Goal: Task Accomplishment & Management: Complete application form

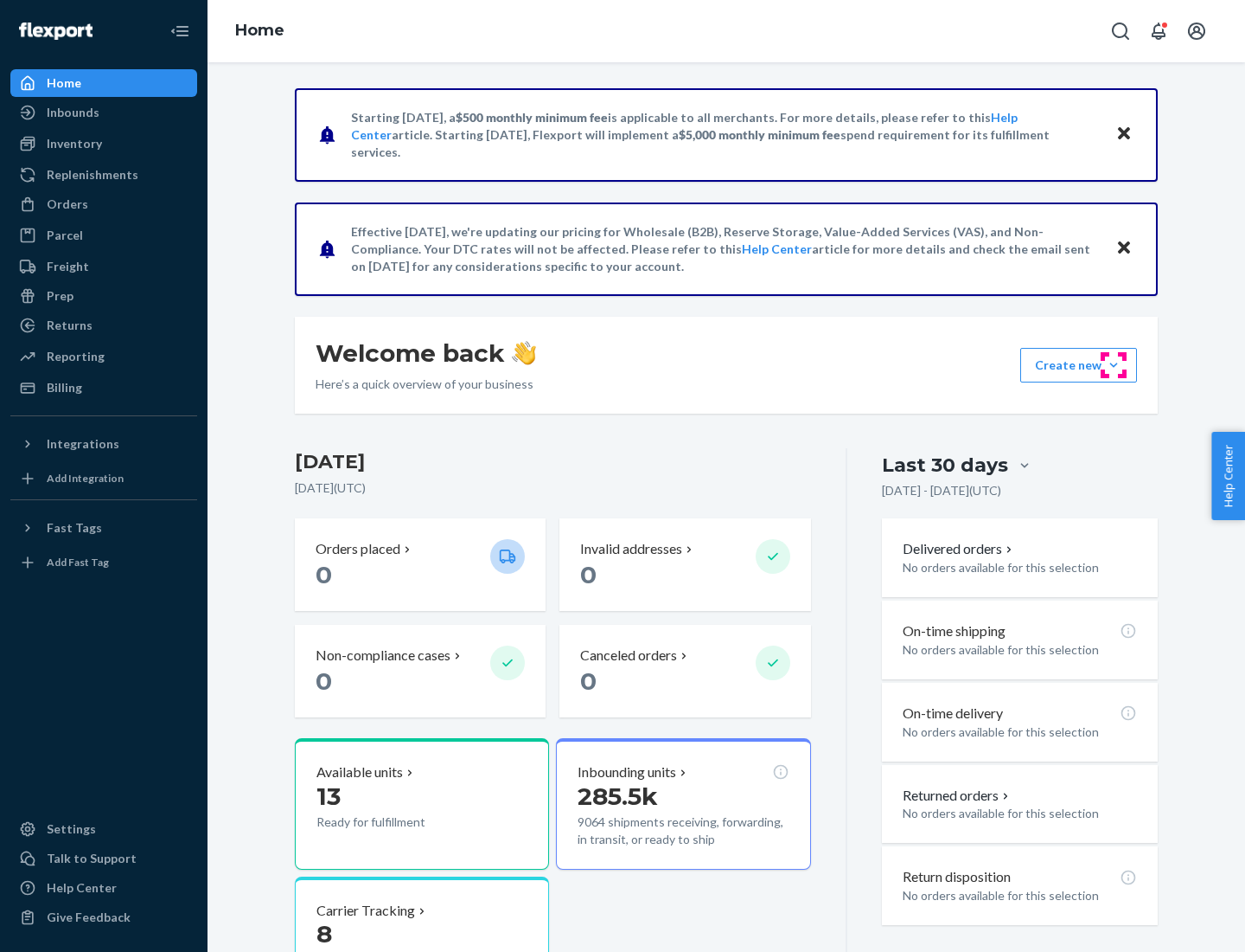
click at [1114, 365] on button "Create new Create new inbound Create new order Create new product" at bounding box center [1079, 364] width 117 height 35
click at [104, 113] on div "Inbounds" at bounding box center [104, 113] width 184 height 25
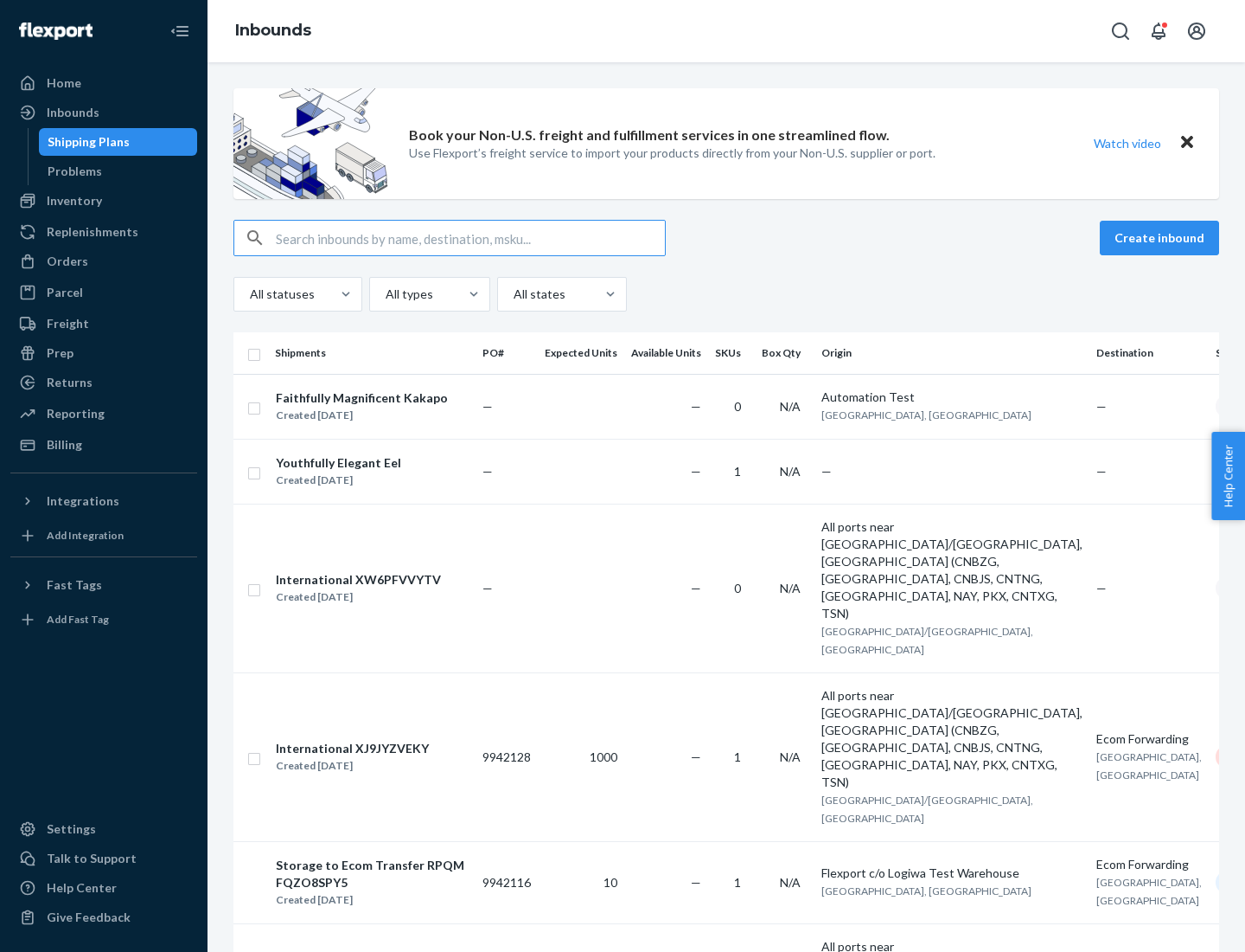
click at [1162, 238] on button "Create inbound" at bounding box center [1159, 237] width 119 height 35
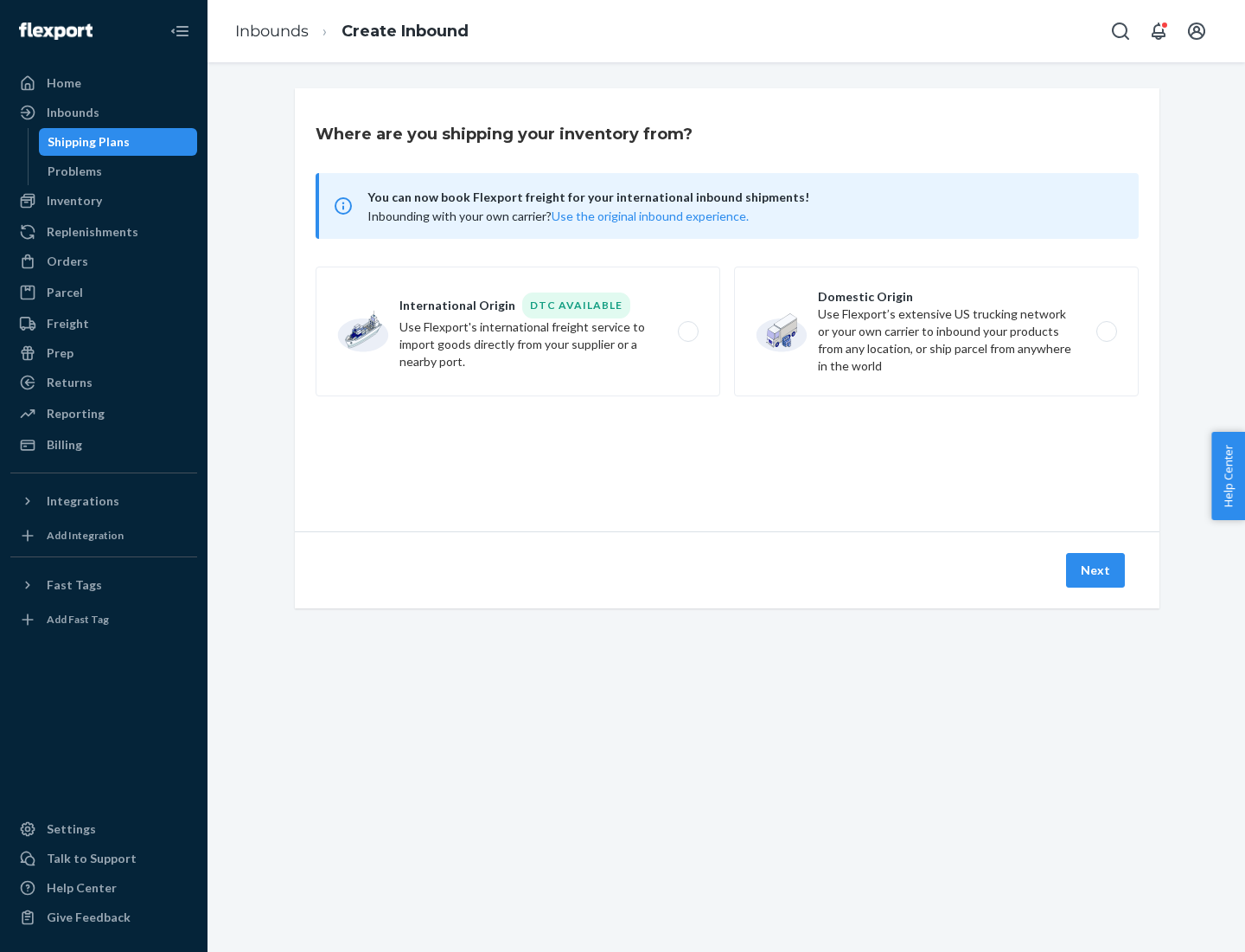
click at [937, 331] on label "Domestic Origin Use Flexport’s extensive US trucking network or your own carrie…" at bounding box center [937, 331] width 405 height 129
click at [1106, 331] on input "Domestic Origin Use Flexport’s extensive US trucking network or your own carrie…" at bounding box center [1111, 331] width 11 height 11
radio input "true"
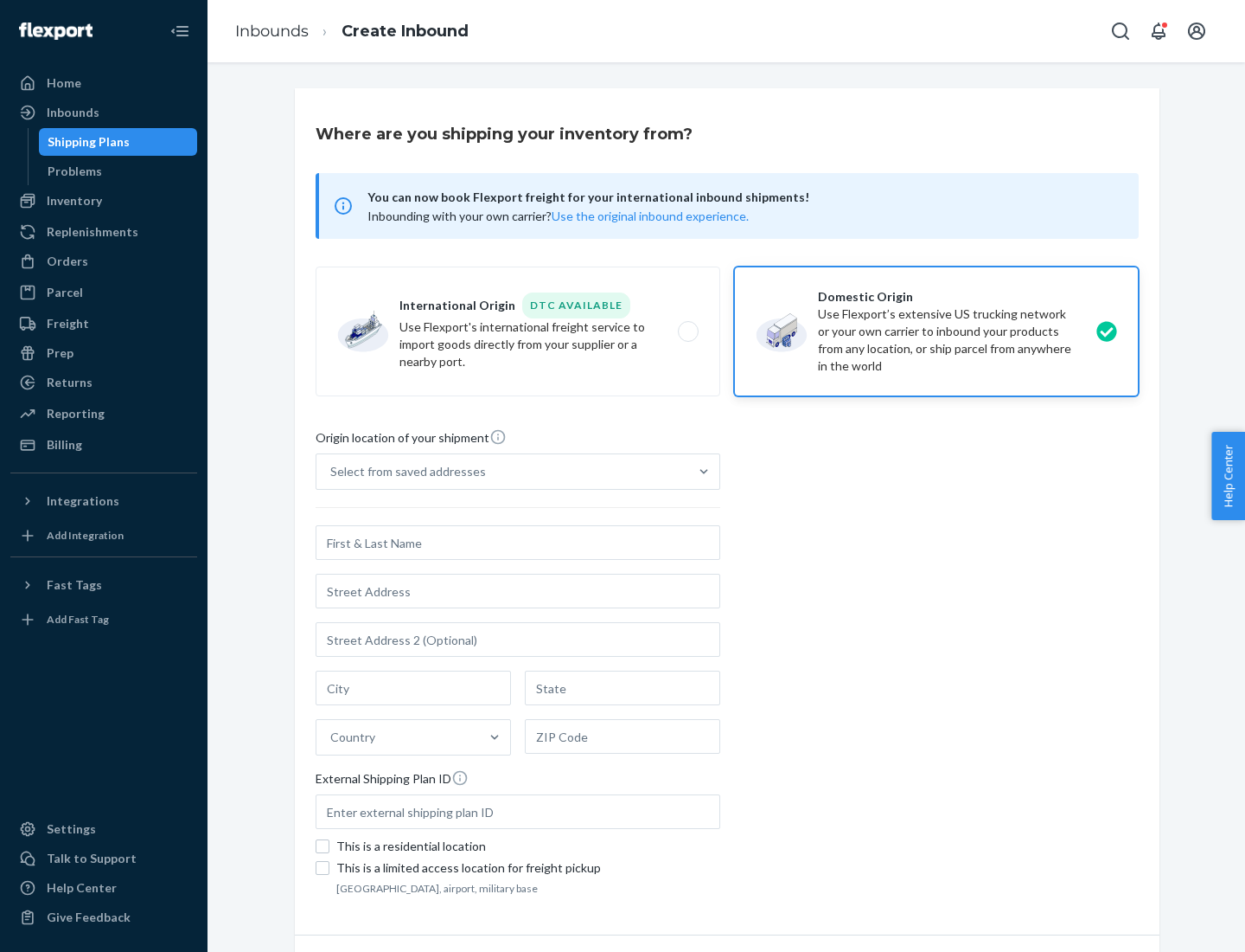
click at [404, 471] on div "Select from saved addresses" at bounding box center [409, 472] width 156 height 18
click at [332, 471] on input "Select from saved addresses" at bounding box center [332, 472] width 2 height 18
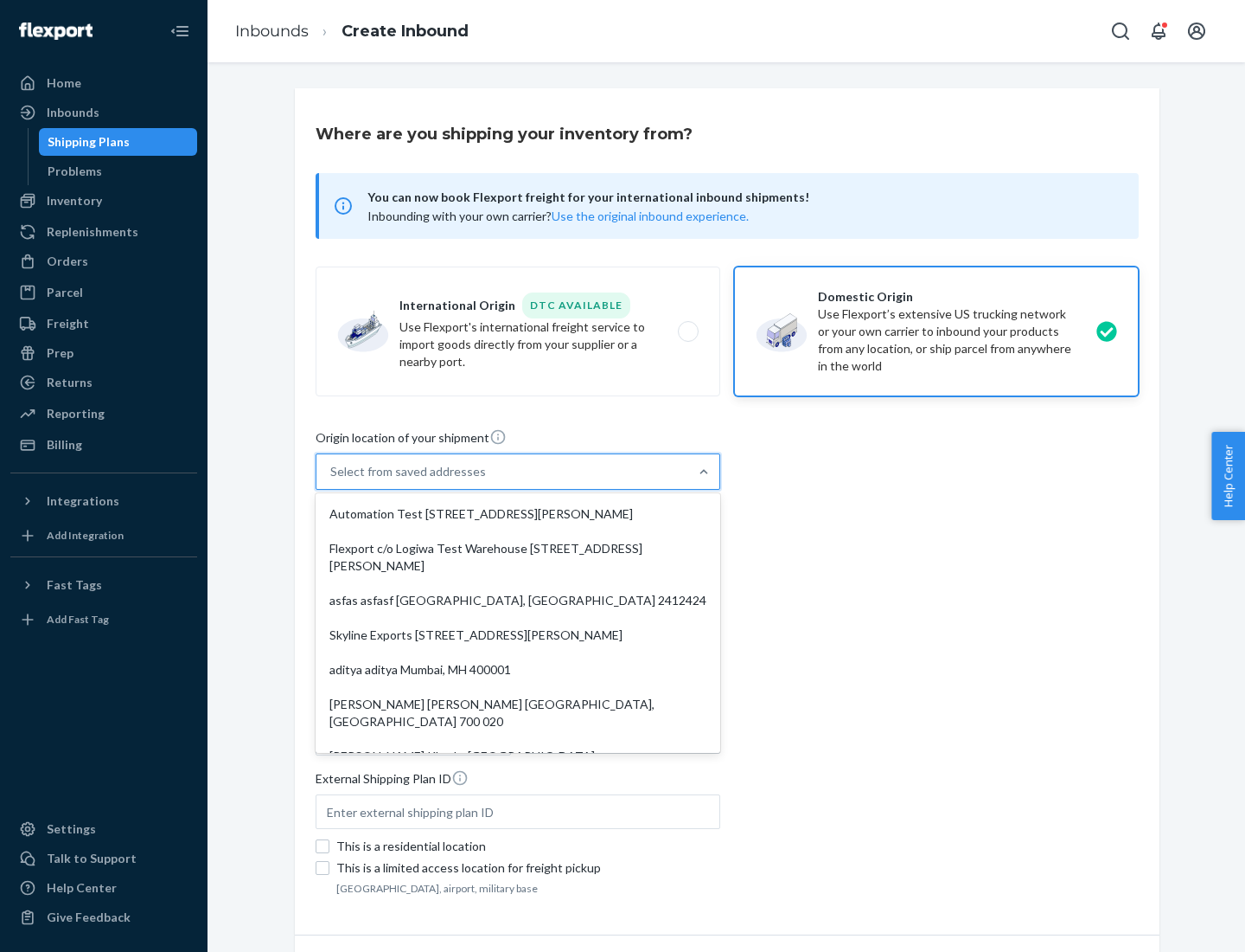
scroll to position [7, 0]
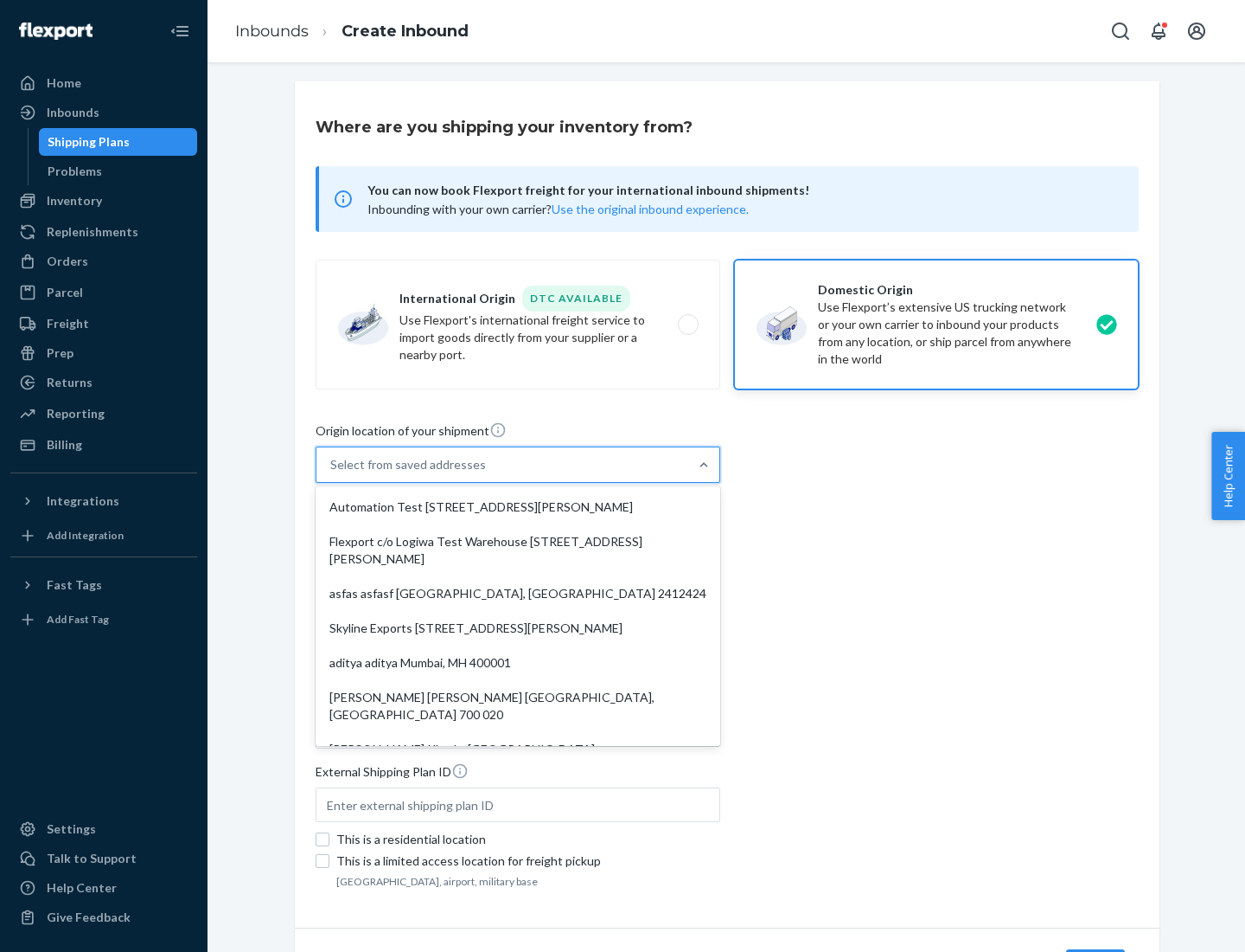
click at [518, 507] on div "Automation Test [STREET_ADDRESS][PERSON_NAME]" at bounding box center [517, 507] width 398 height 35
click at [332, 473] on input "option Automation Test [STREET_ADDRESS][PERSON_NAME]. 9 results available. Use …" at bounding box center [332, 465] width 2 height 18
type input "Automation Test"
type input "9th Floor"
type input "[GEOGRAPHIC_DATA]"
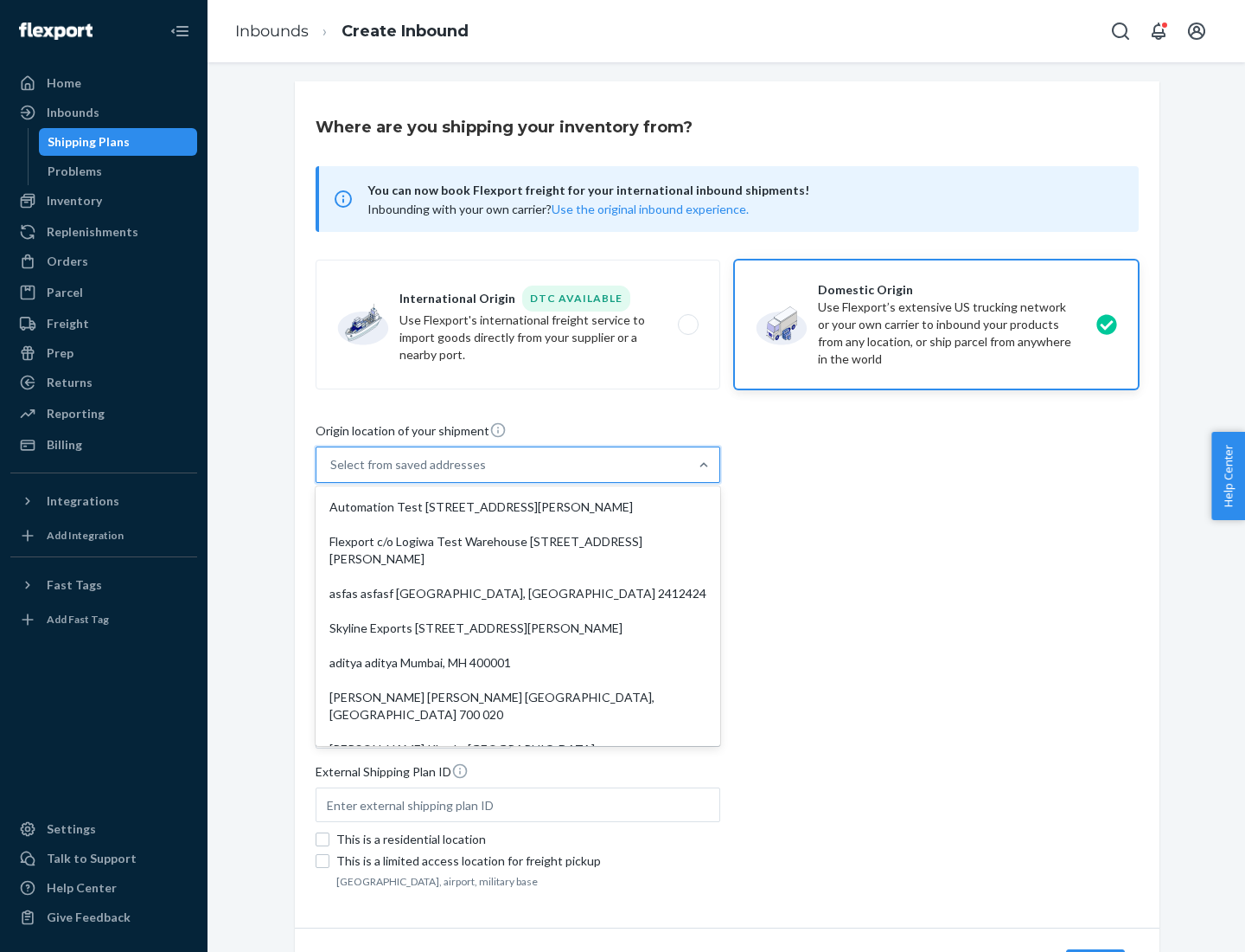
type input "CA"
type input "94104"
type input "[STREET_ADDRESS][PERSON_NAME]"
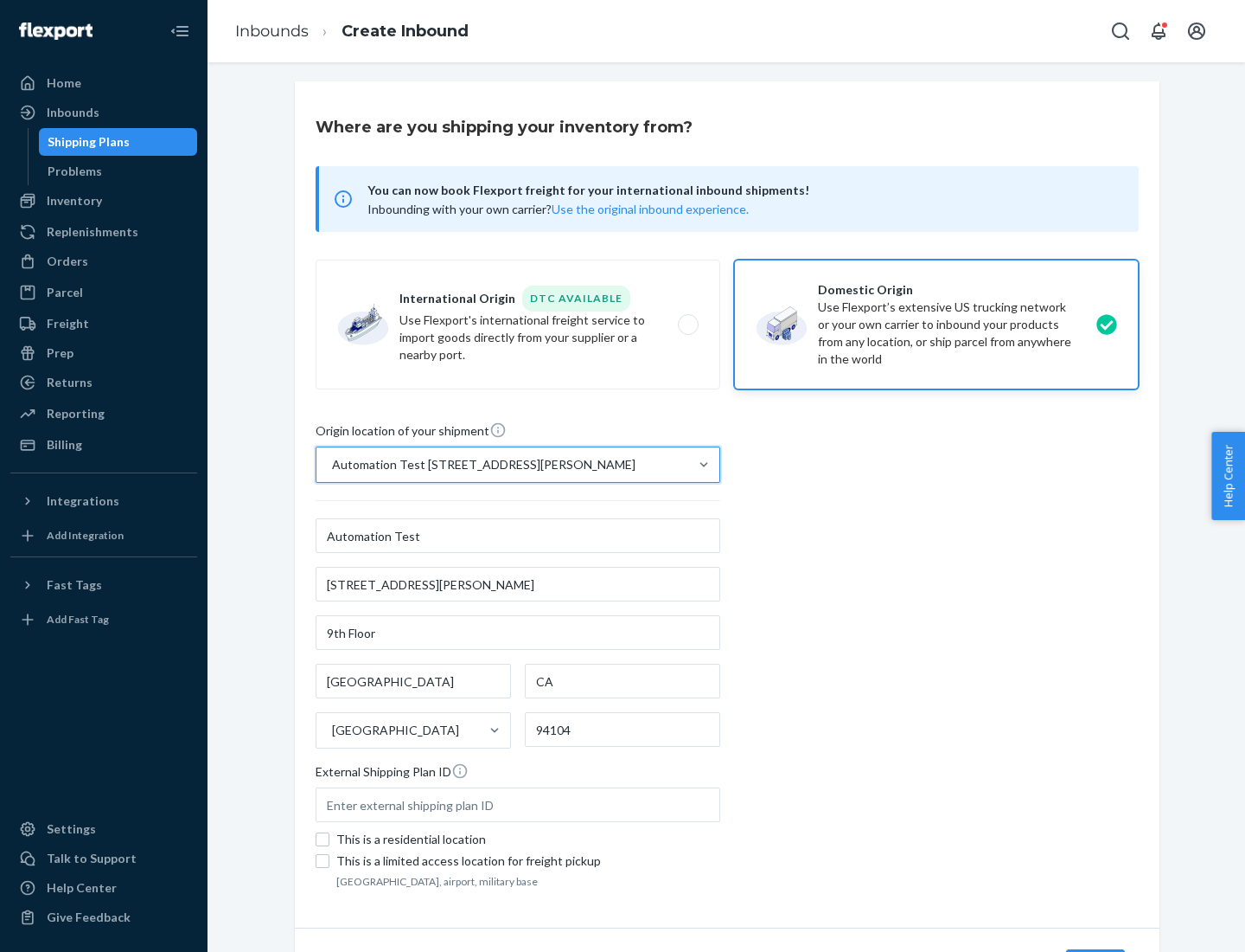
scroll to position [101, 0]
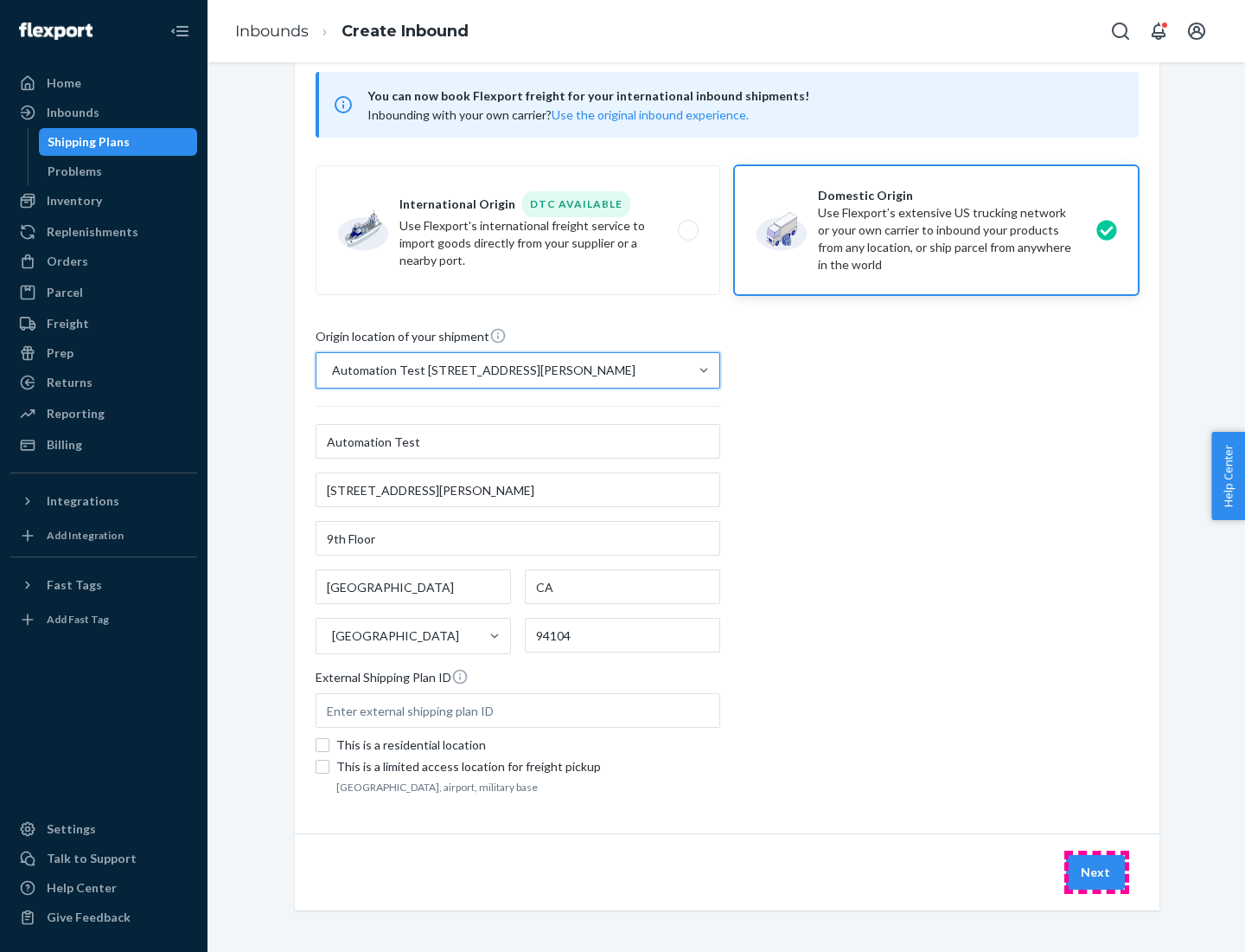
click at [1097, 872] on button "Next" at bounding box center [1096, 871] width 59 height 35
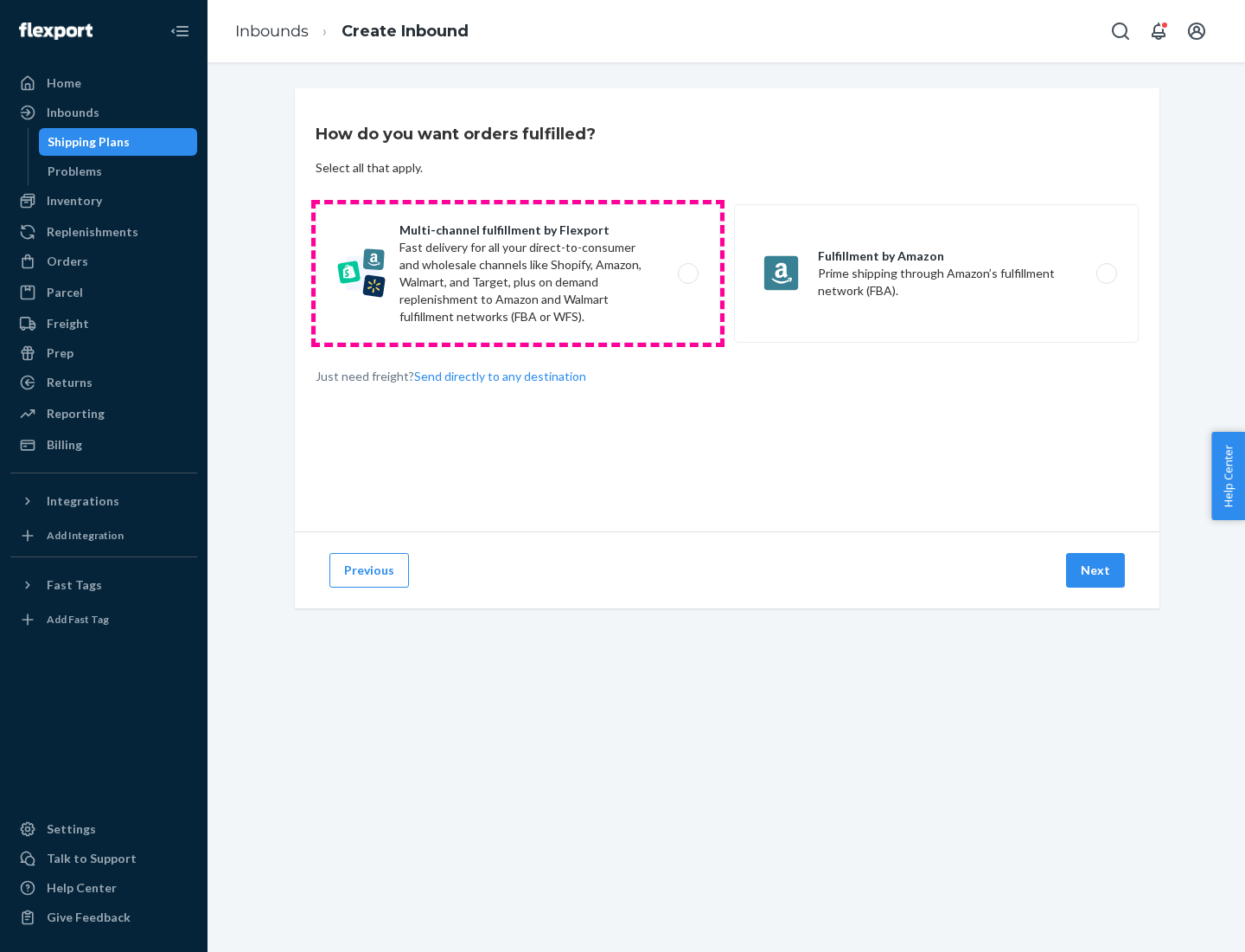
click at [518, 274] on label "Multi-channel fulfillment by Flexport Fast delivery for all your direct-to-cons…" at bounding box center [518, 274] width 405 height 138
click at [687, 274] on input "Multi-channel fulfillment by Flexport Fast delivery for all your direct-to-cons…" at bounding box center [692, 274] width 11 height 11
radio input "true"
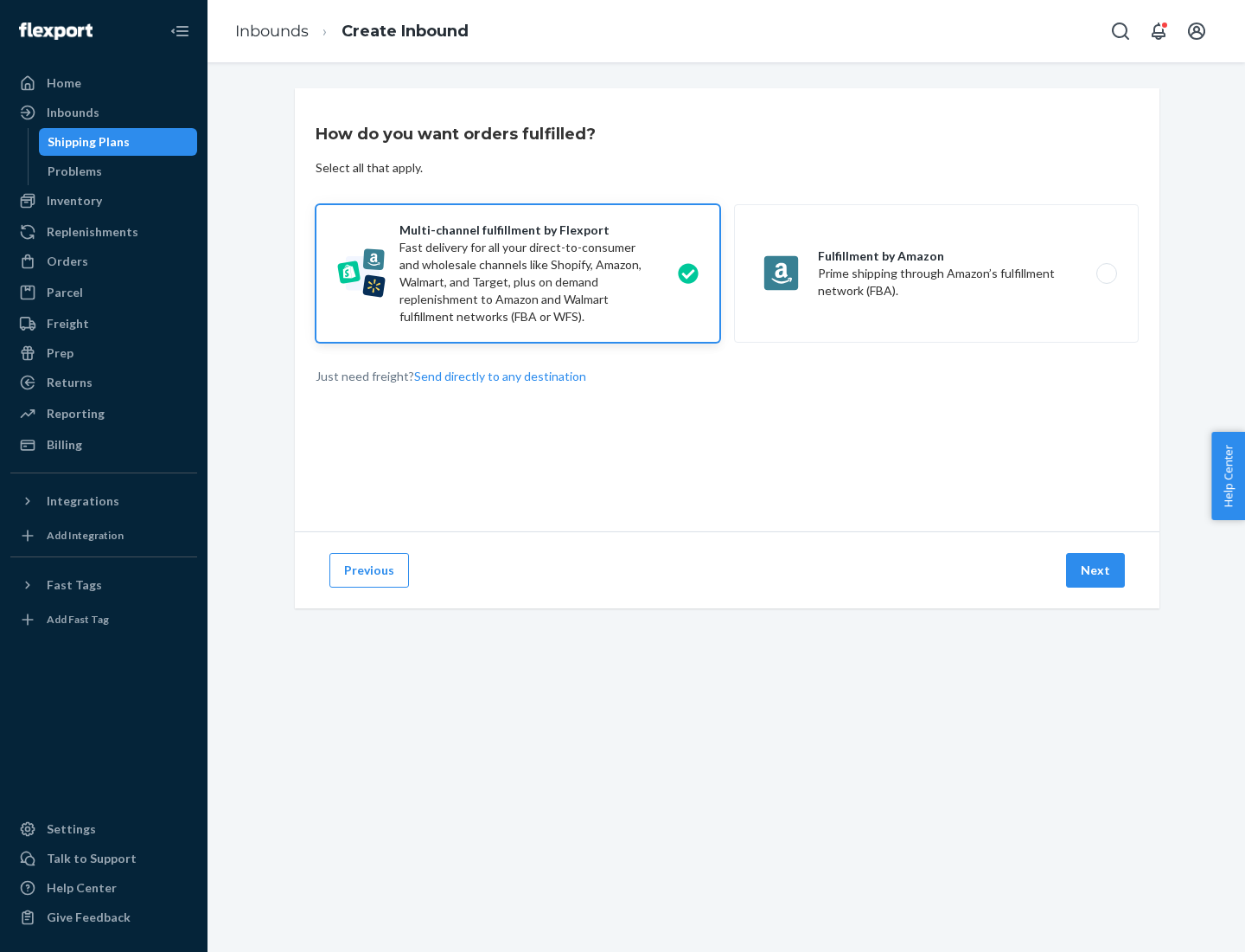
click at [1097, 570] on button "Next" at bounding box center [1096, 570] width 59 height 35
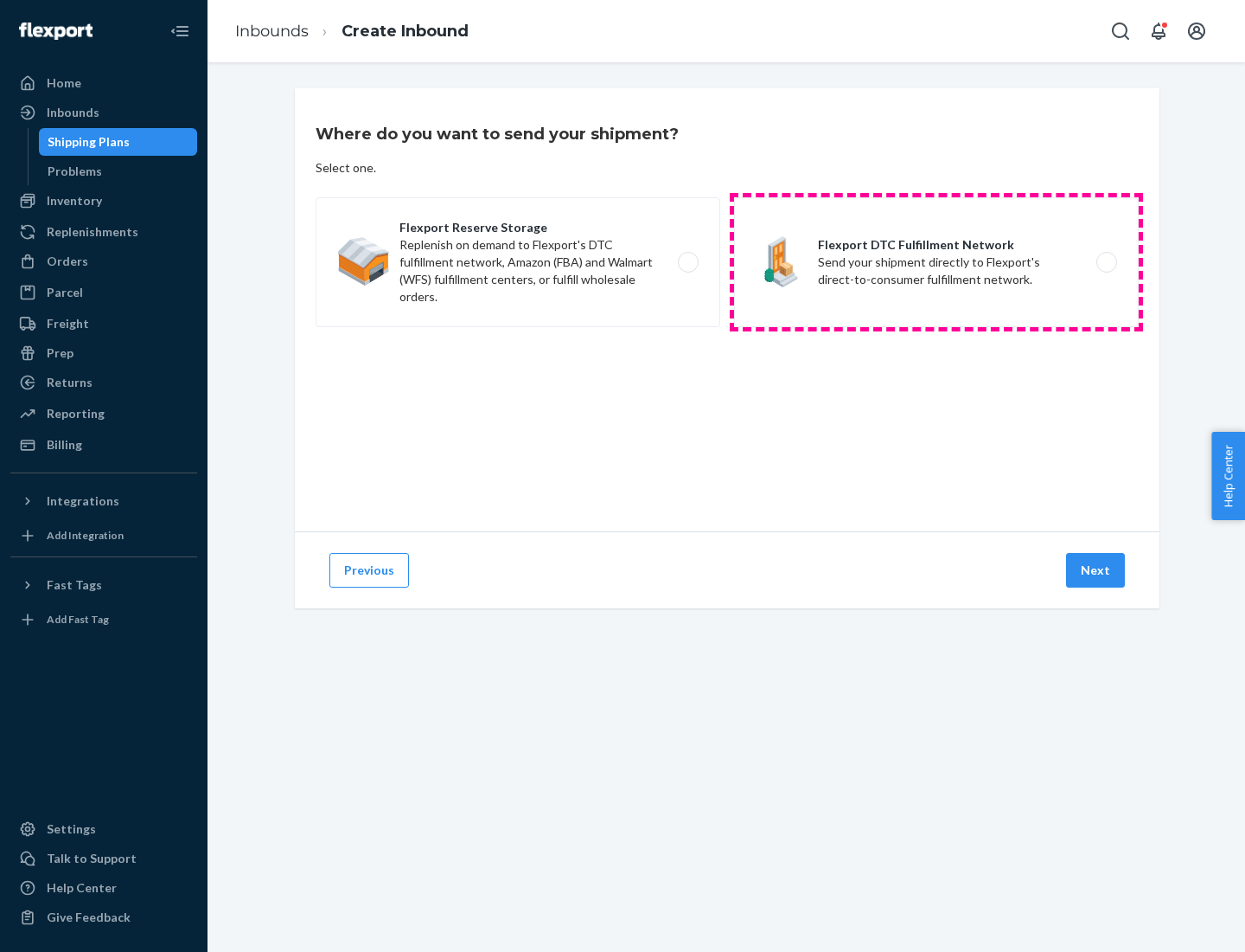
click at [937, 262] on label "Flexport DTC Fulfillment Network Send your shipment directly to Flexport's dire…" at bounding box center [937, 262] width 405 height 129
click at [1106, 262] on input "Flexport DTC Fulfillment Network Send your shipment directly to Flexport's dire…" at bounding box center [1111, 262] width 11 height 11
radio input "true"
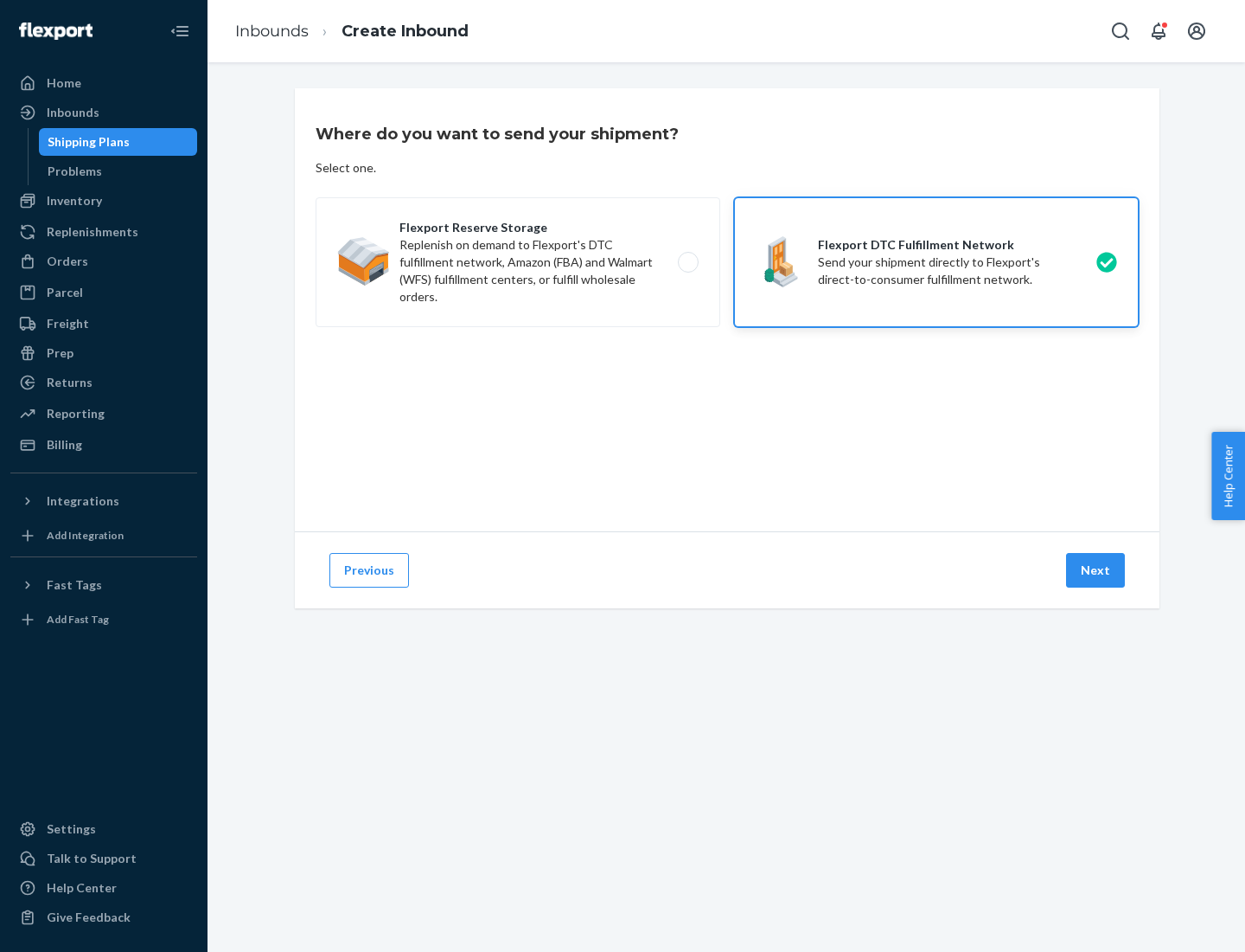
click at [1097, 570] on button "Next" at bounding box center [1096, 570] width 59 height 35
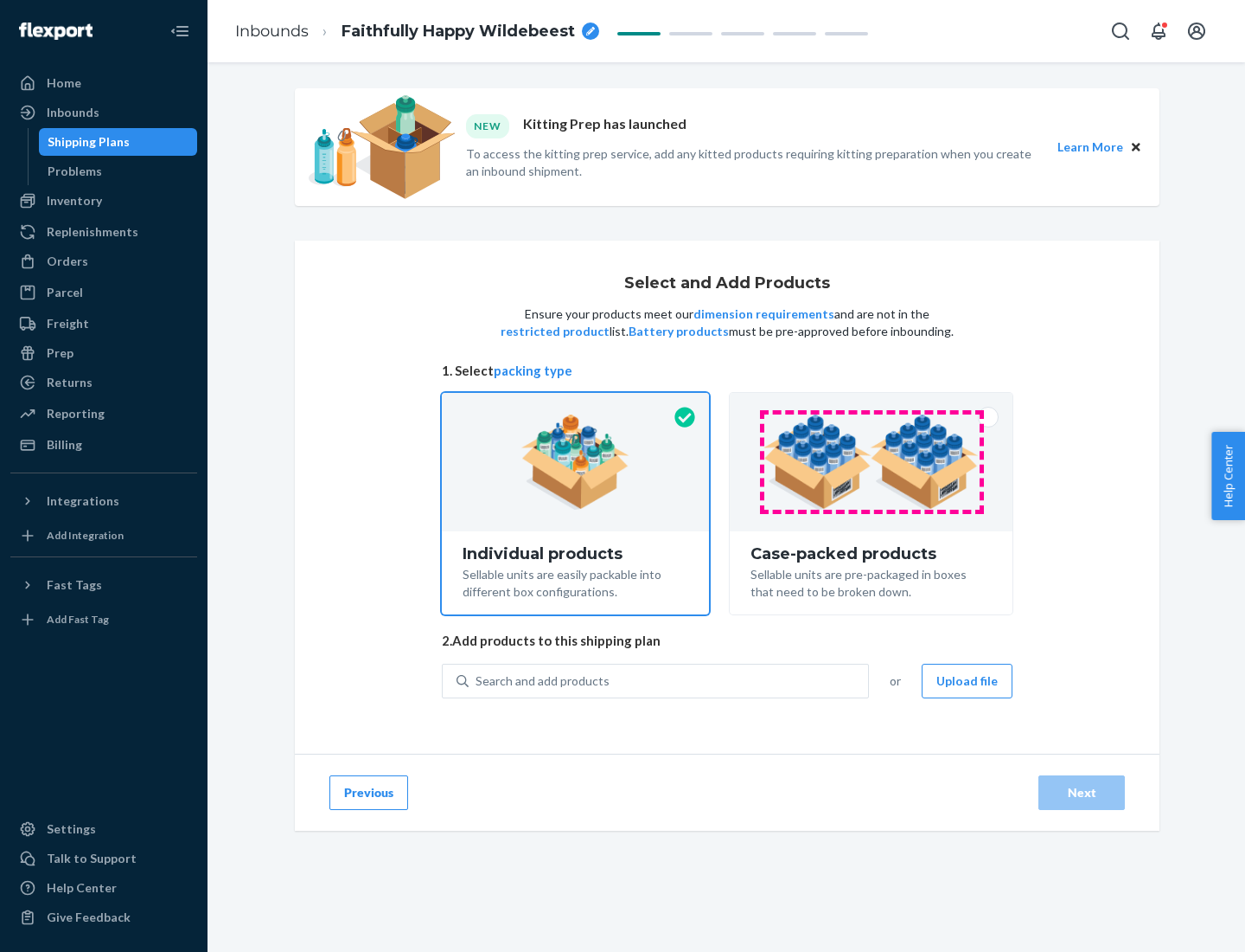
click at [872, 462] on img at bounding box center [871, 462] width 215 height 95
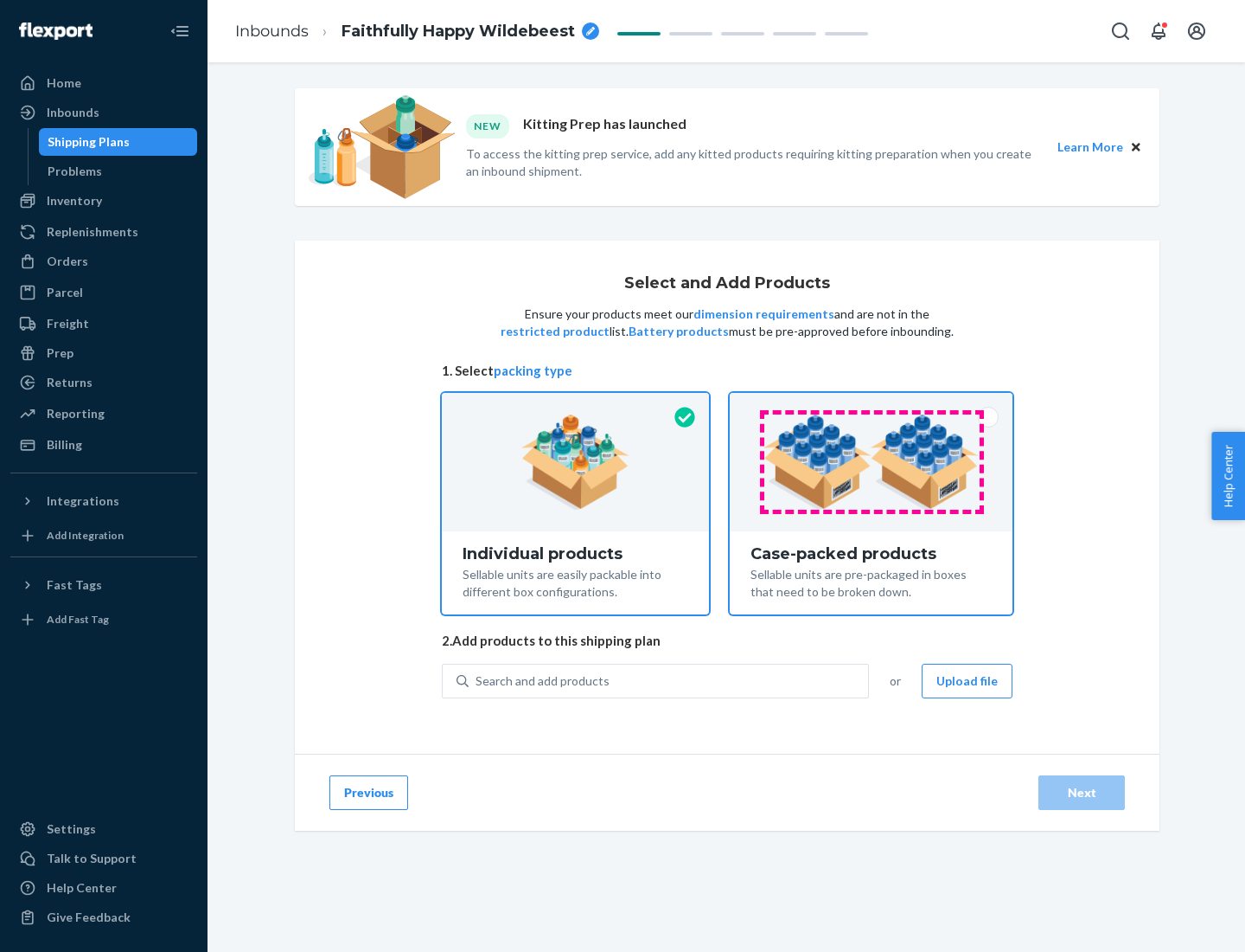
click at [872, 404] on input "Case-packed products Sellable units are pre-packaged in boxes that need to be b…" at bounding box center [871, 398] width 11 height 11
radio input "true"
radio input "false"
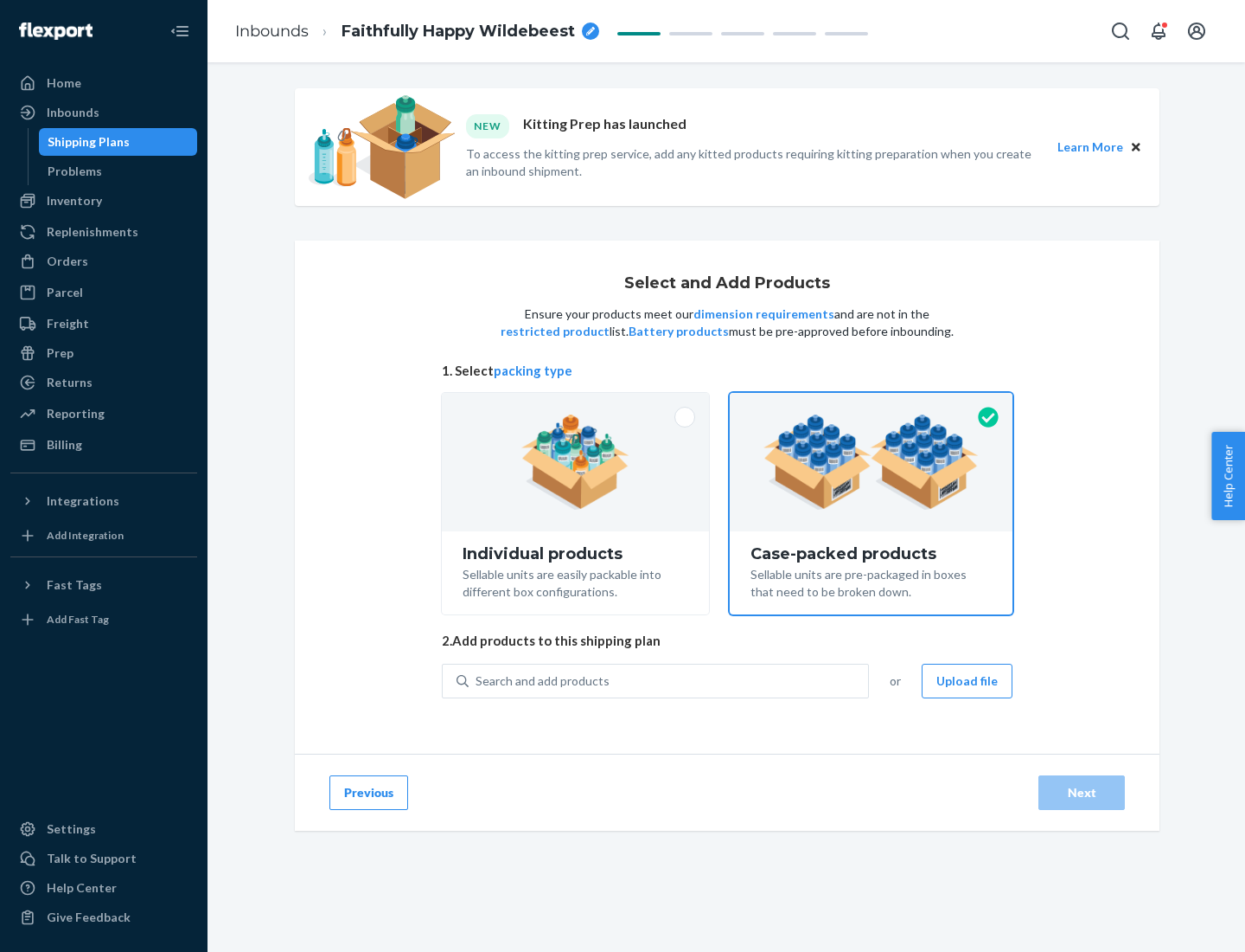
click at [669, 679] on div "Search and add products" at bounding box center [668, 681] width 400 height 32
click at [478, 679] on input "Search and add products" at bounding box center [477, 681] width 2 height 18
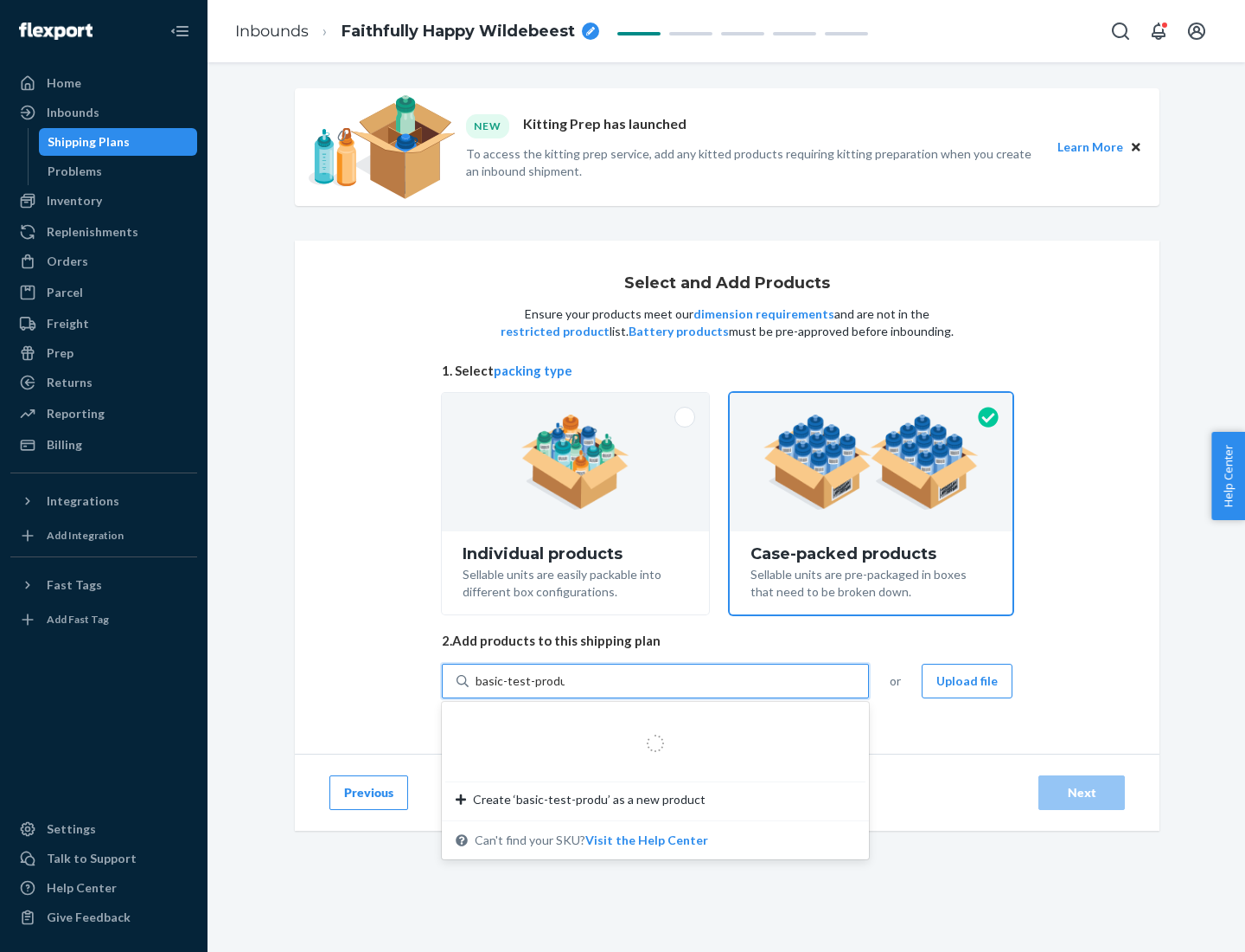
type input "basic-test-product-1"
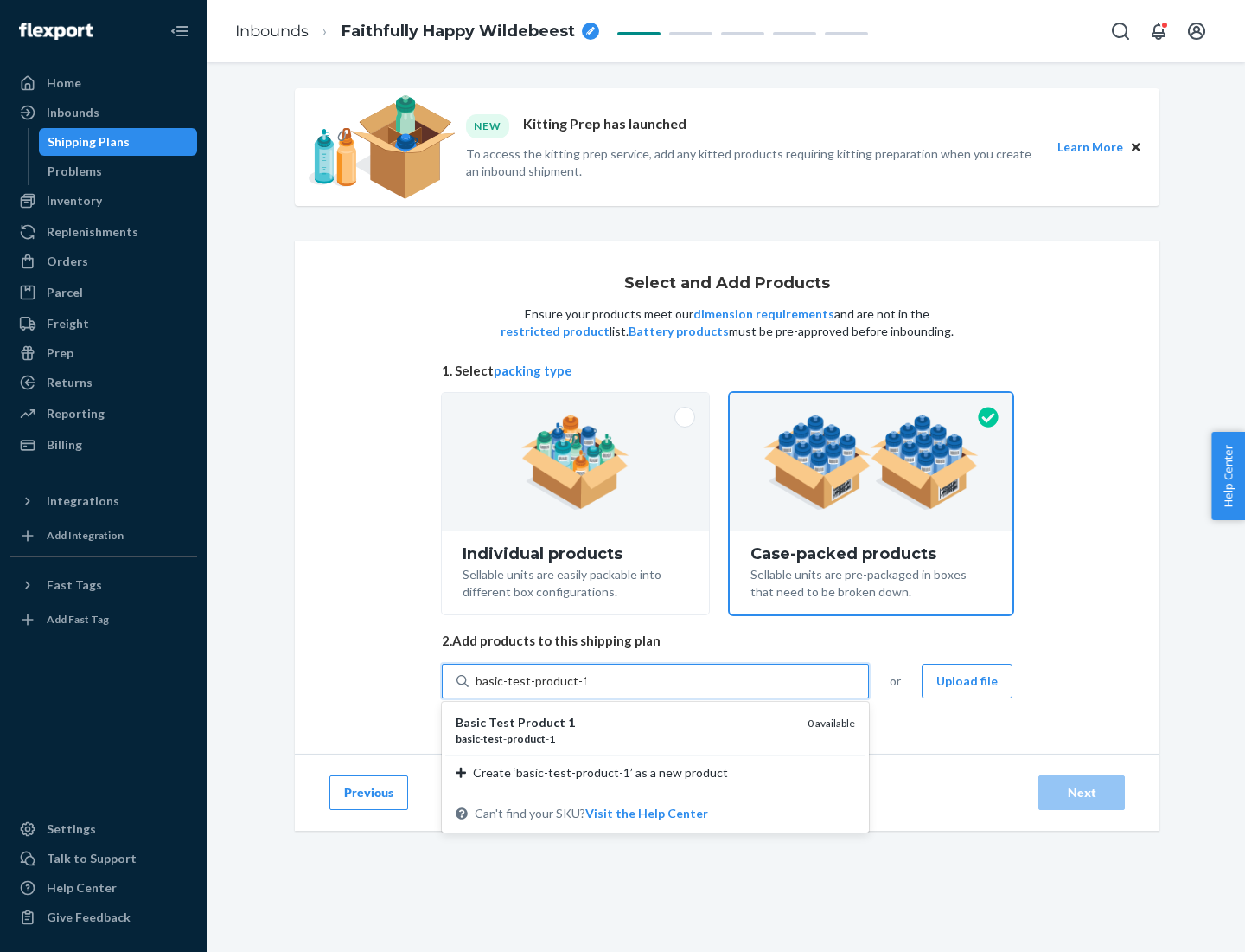
click at [625, 738] on div "basic - test - product - 1" at bounding box center [625, 738] width 338 height 15
click at [586, 689] on input "basic-test-product-1" at bounding box center [531, 681] width 111 height 18
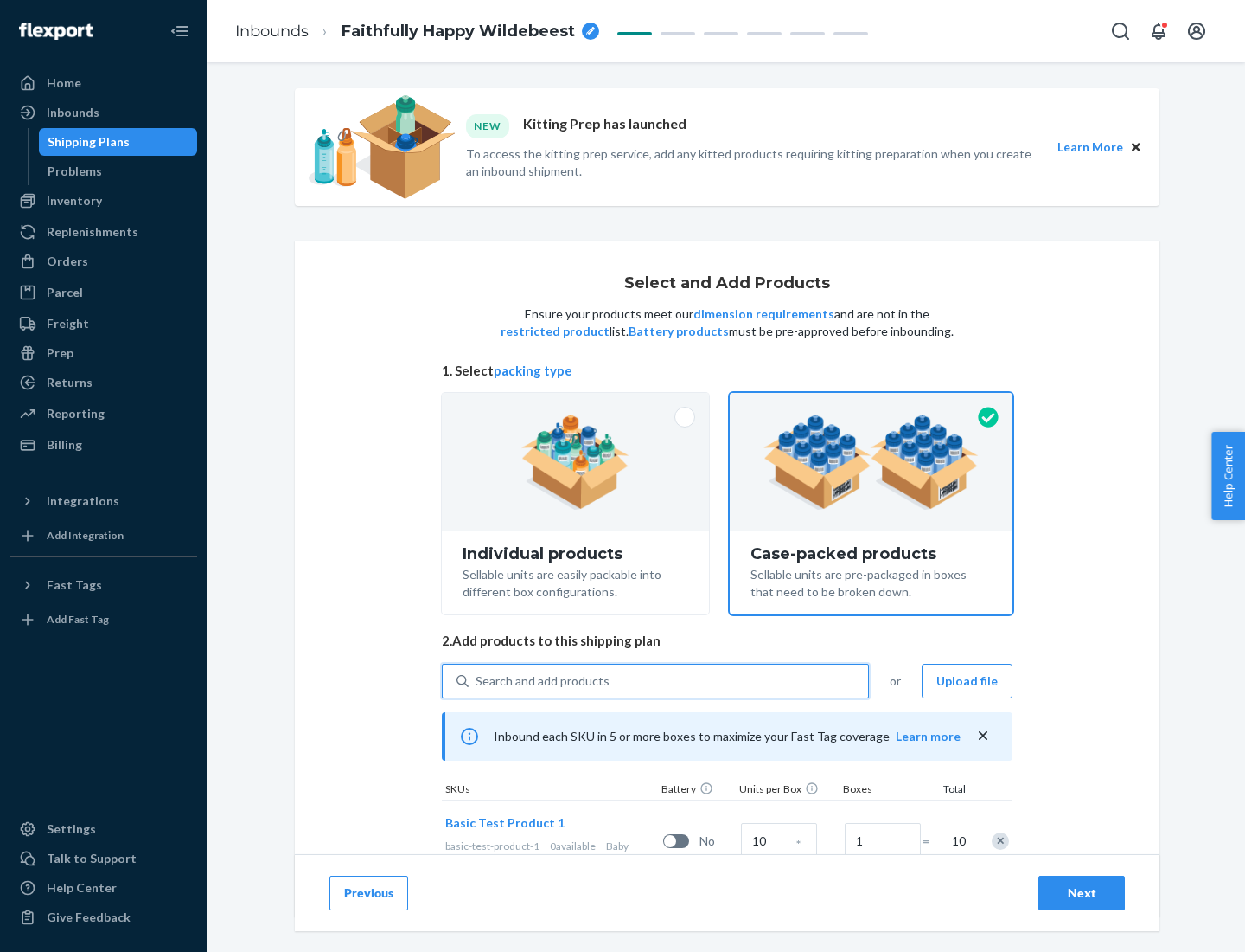
scroll to position [62, 0]
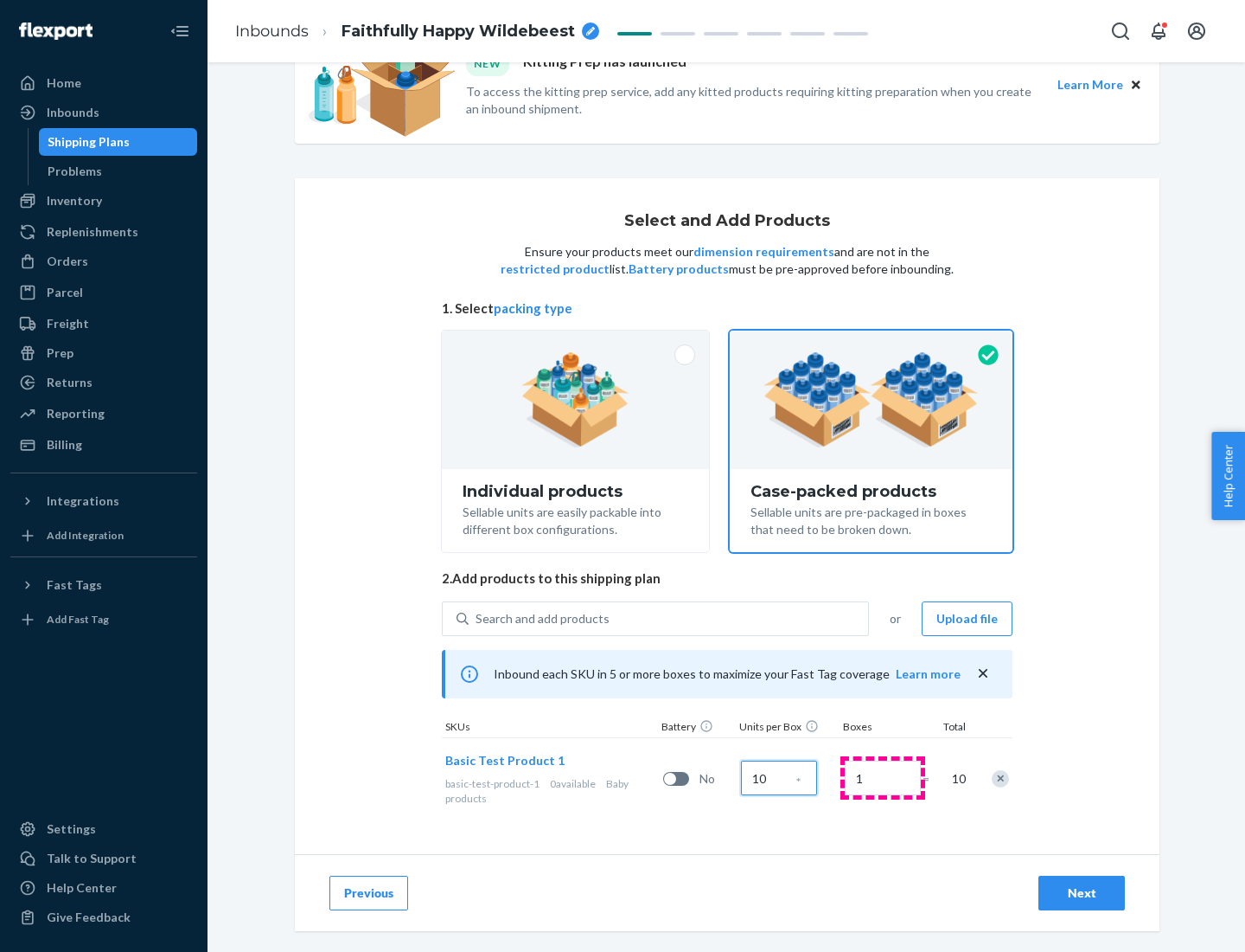
type input "10"
type input "7"
click at [1082, 893] on div "Next" at bounding box center [1082, 893] width 57 height 18
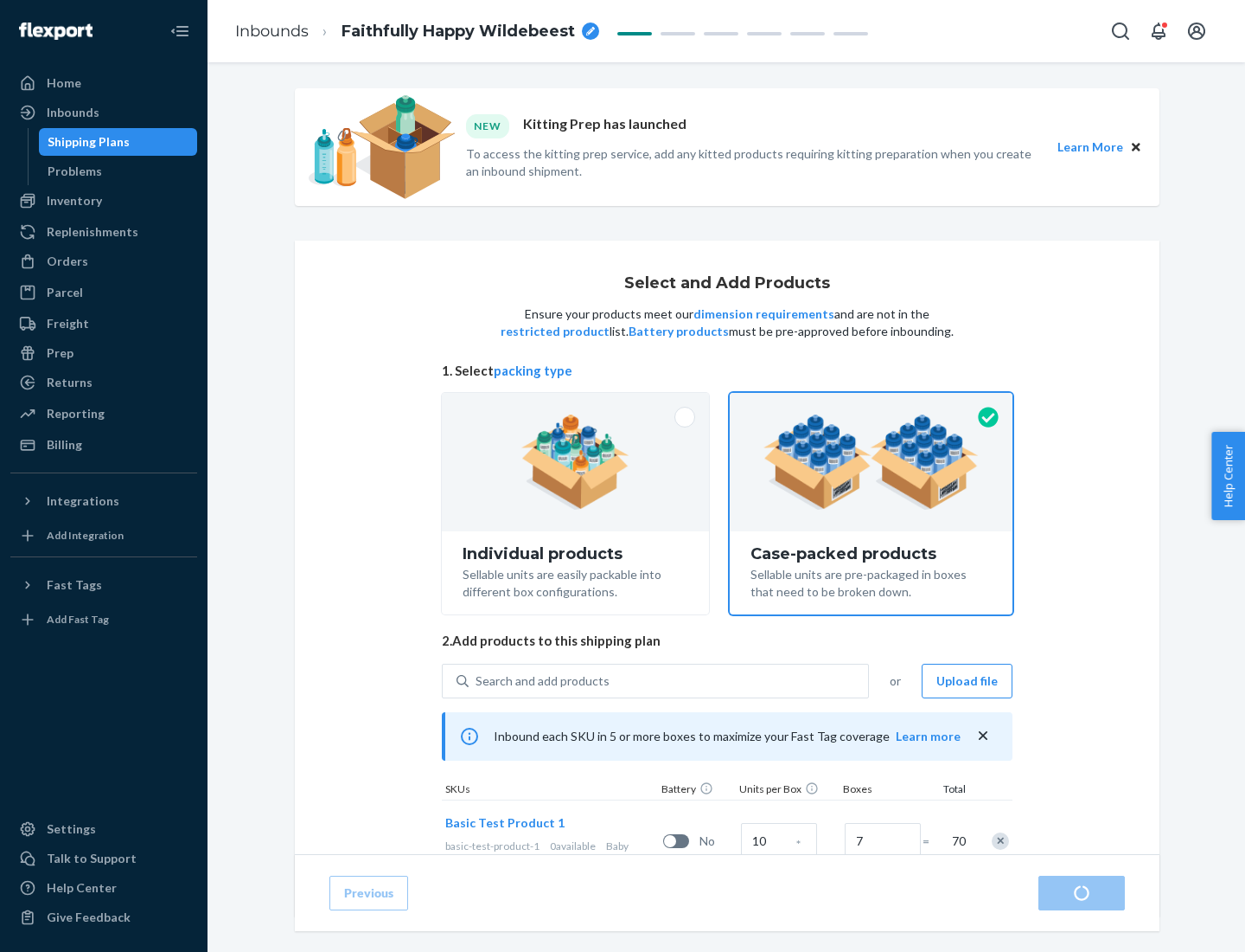
radio input "true"
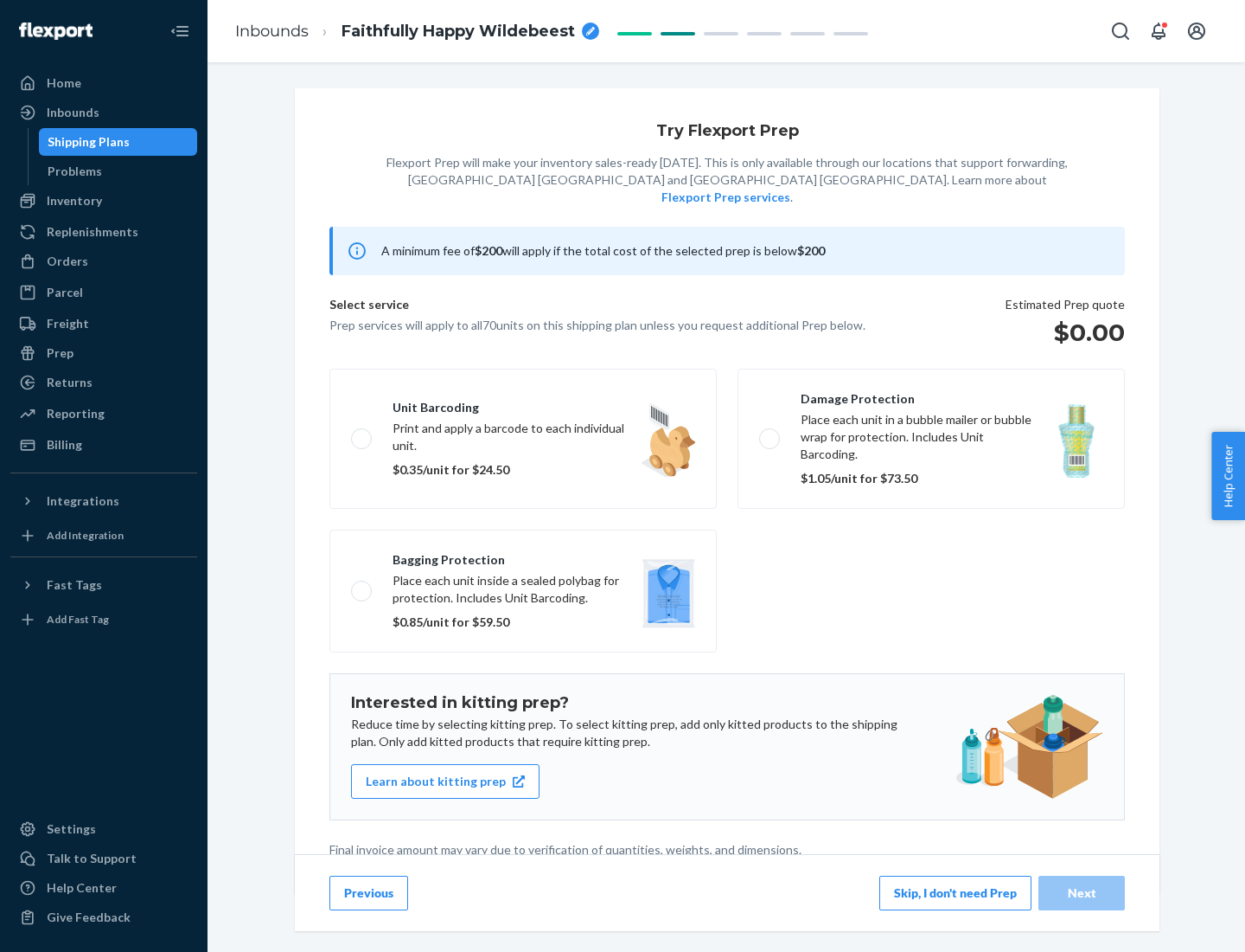
scroll to position [4, 0]
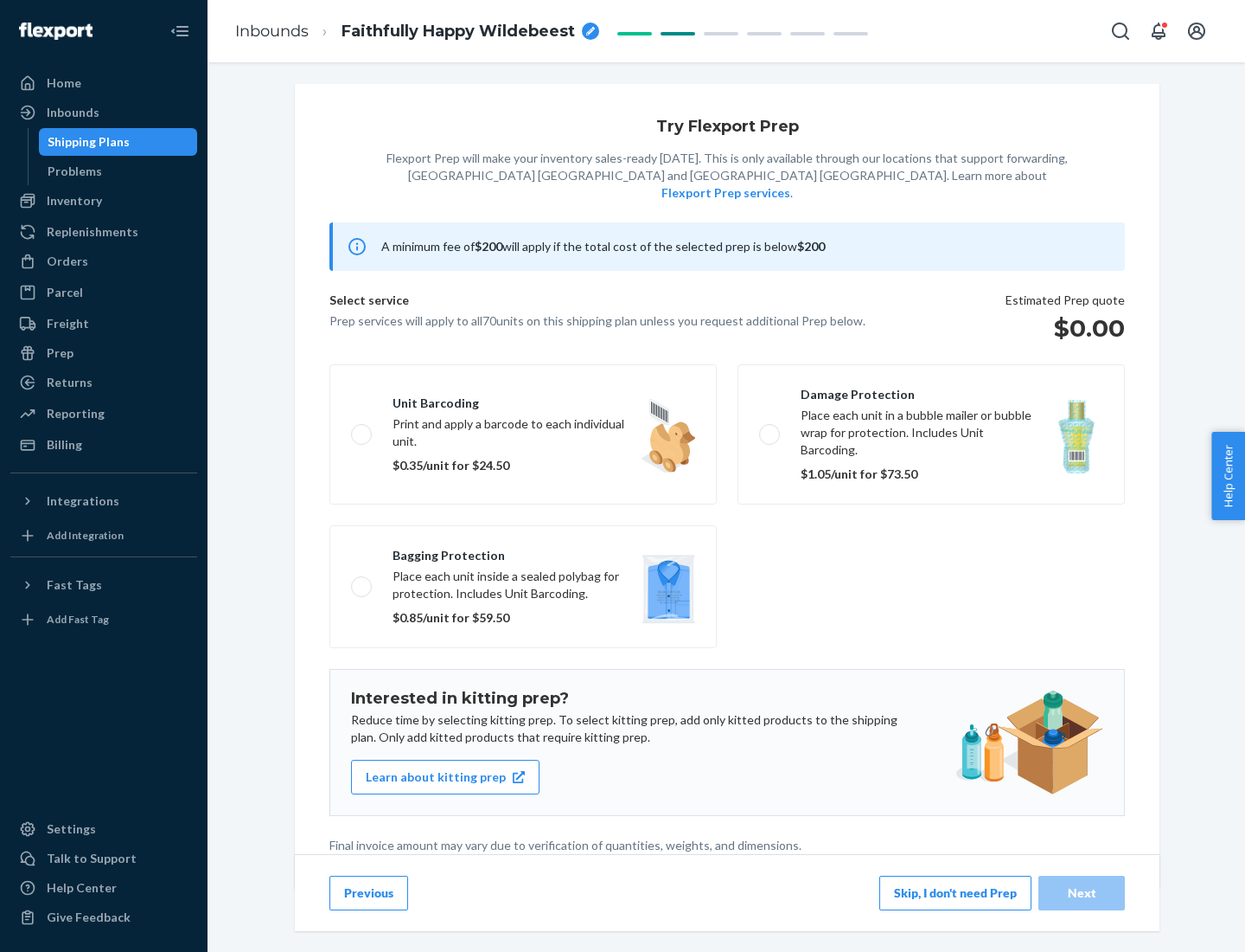
click at [523, 551] on label "Bagging protection Place each unit inside a sealed polybag for protection. Incl…" at bounding box center [523, 587] width 387 height 122
click at [362, 581] on input "Bagging protection Place each unit inside a sealed polybag for protection. Incl…" at bounding box center [356, 586] width 11 height 11
checkbox input "true"
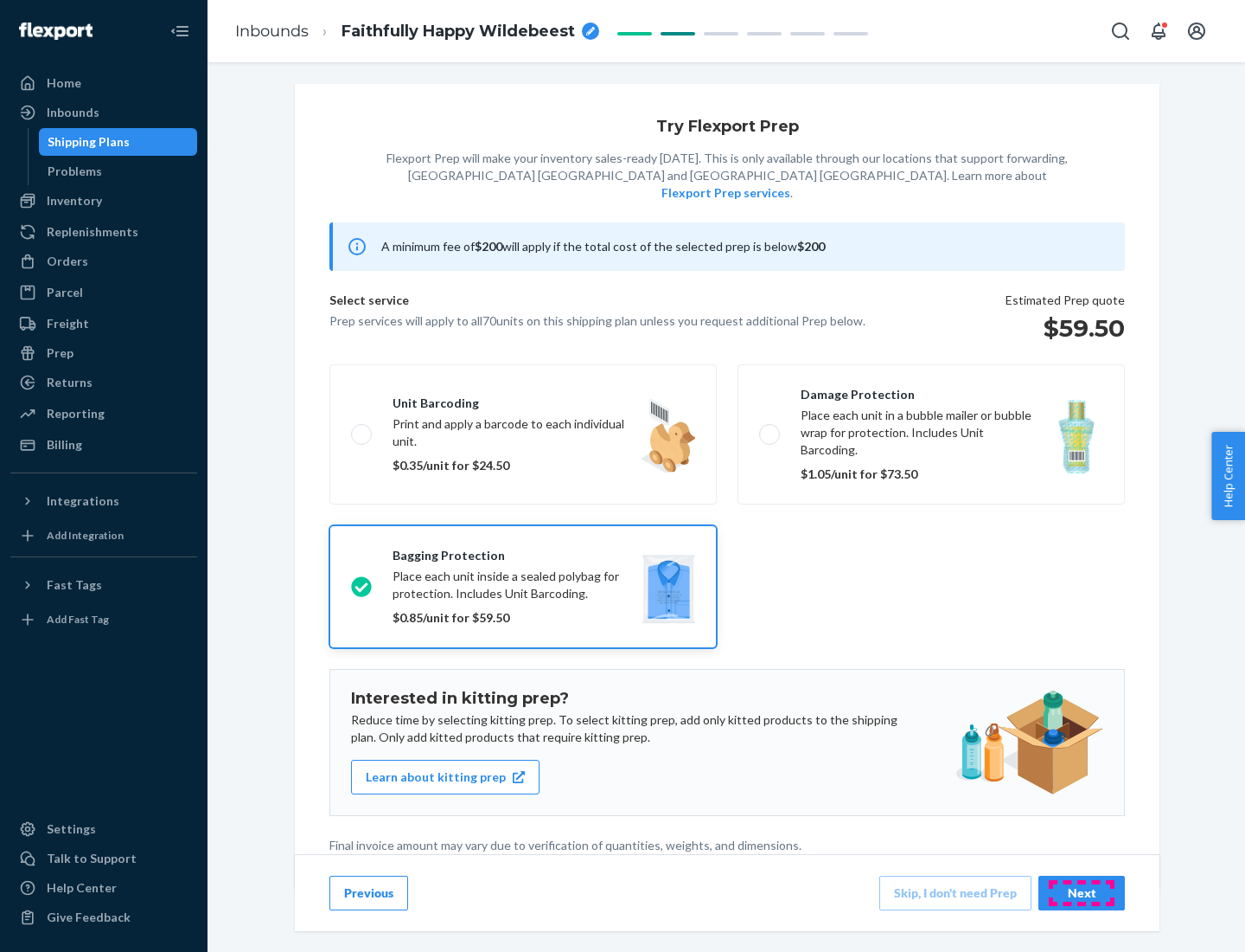
click at [1082, 892] on div "Next" at bounding box center [1082, 893] width 57 height 18
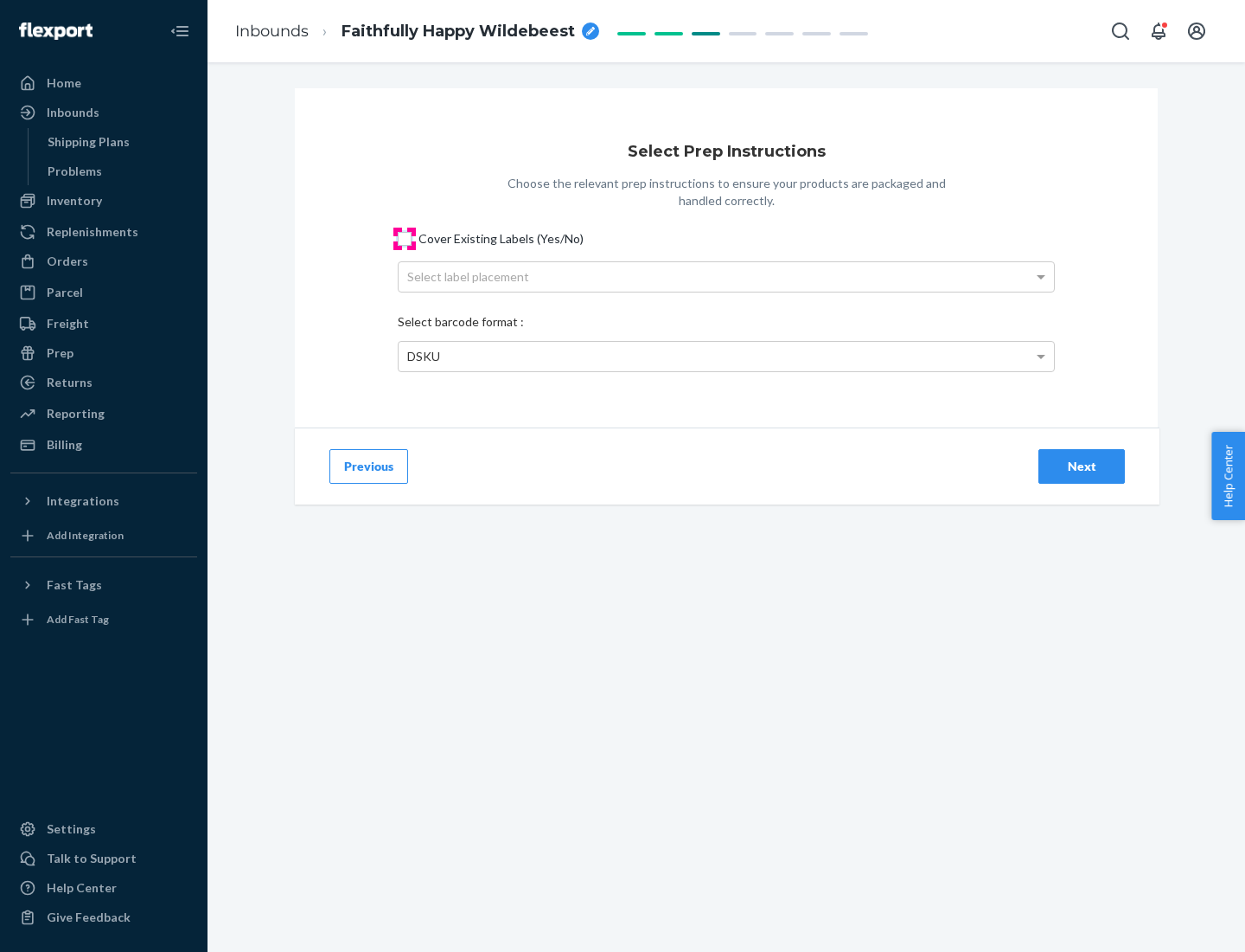
click at [405, 238] on input "Cover Existing Labels (Yes/No)" at bounding box center [405, 239] width 14 height 14
checkbox input "true"
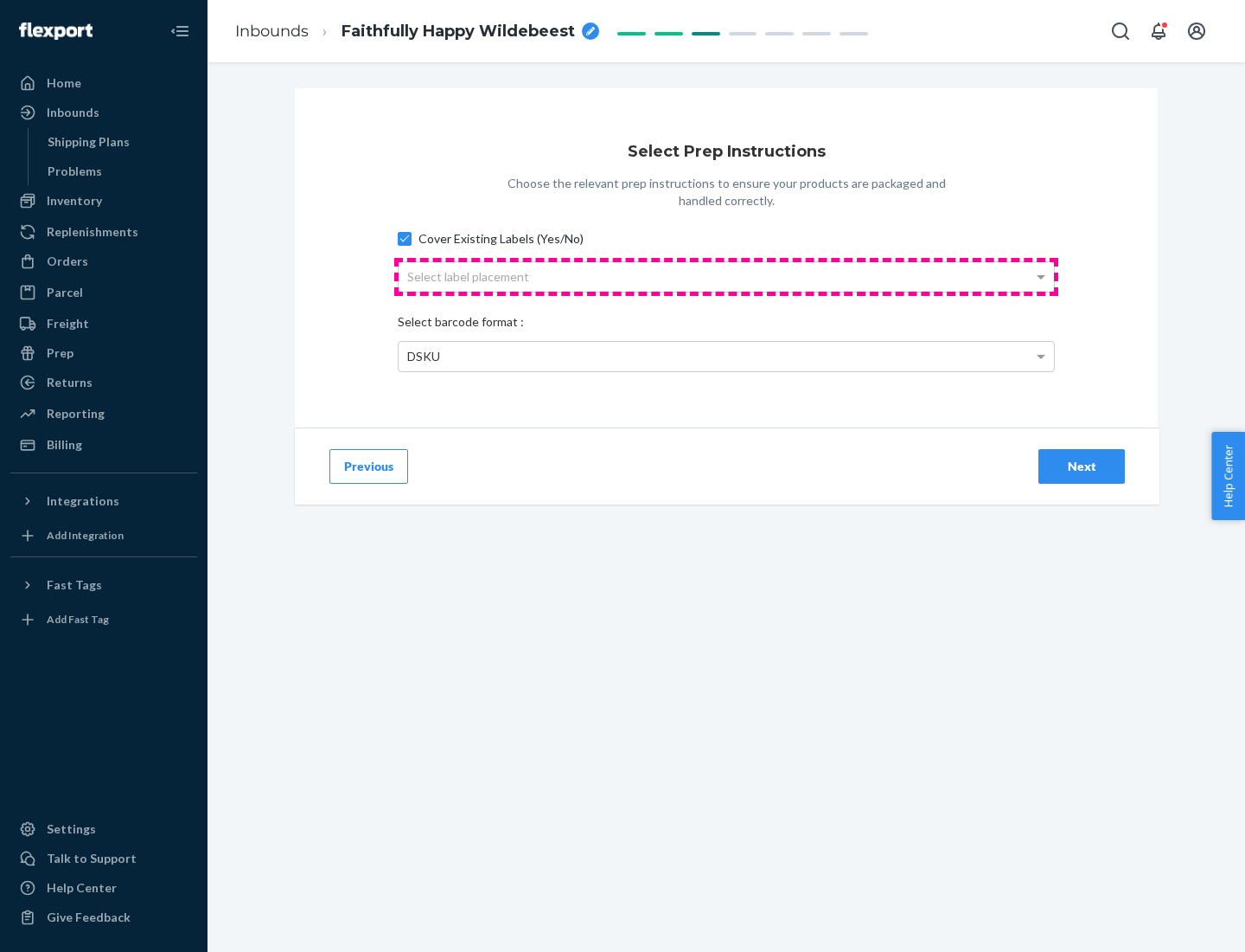
click at [727, 276] on div "Select label placement" at bounding box center [727, 277] width 656 height 30
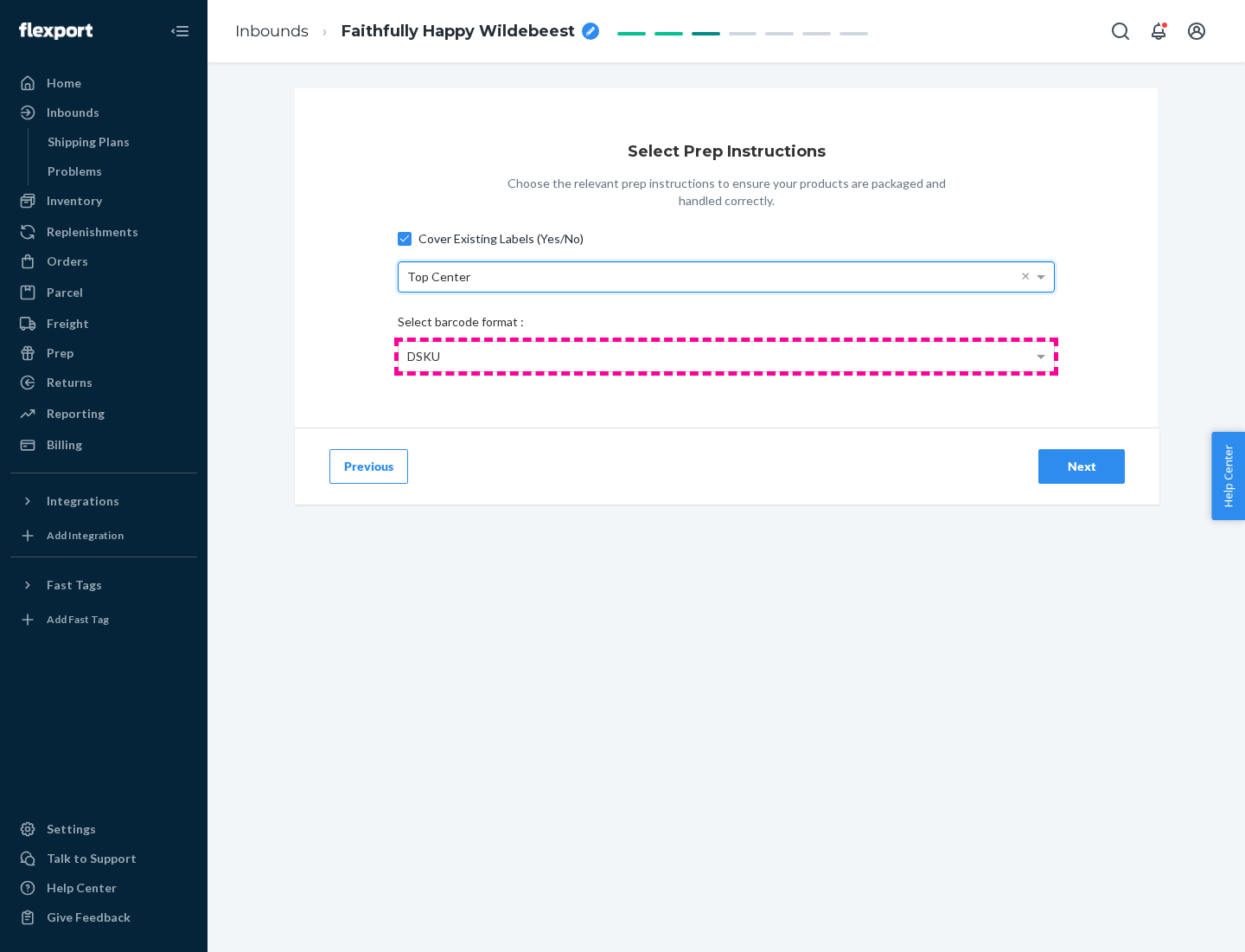
click at [727, 356] on div "DSKU" at bounding box center [727, 357] width 656 height 30
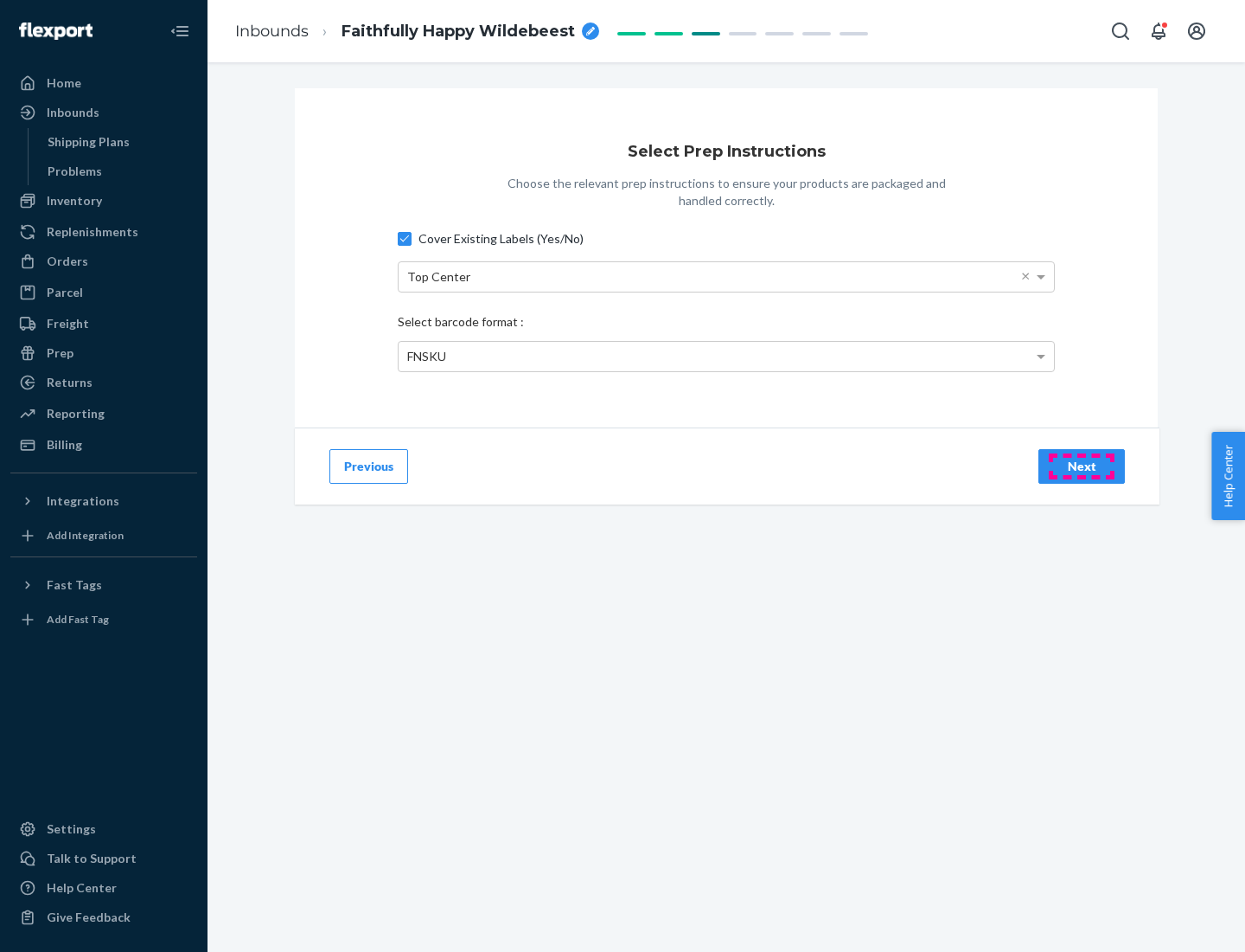
click at [1082, 465] on div "Next" at bounding box center [1082, 466] width 57 height 18
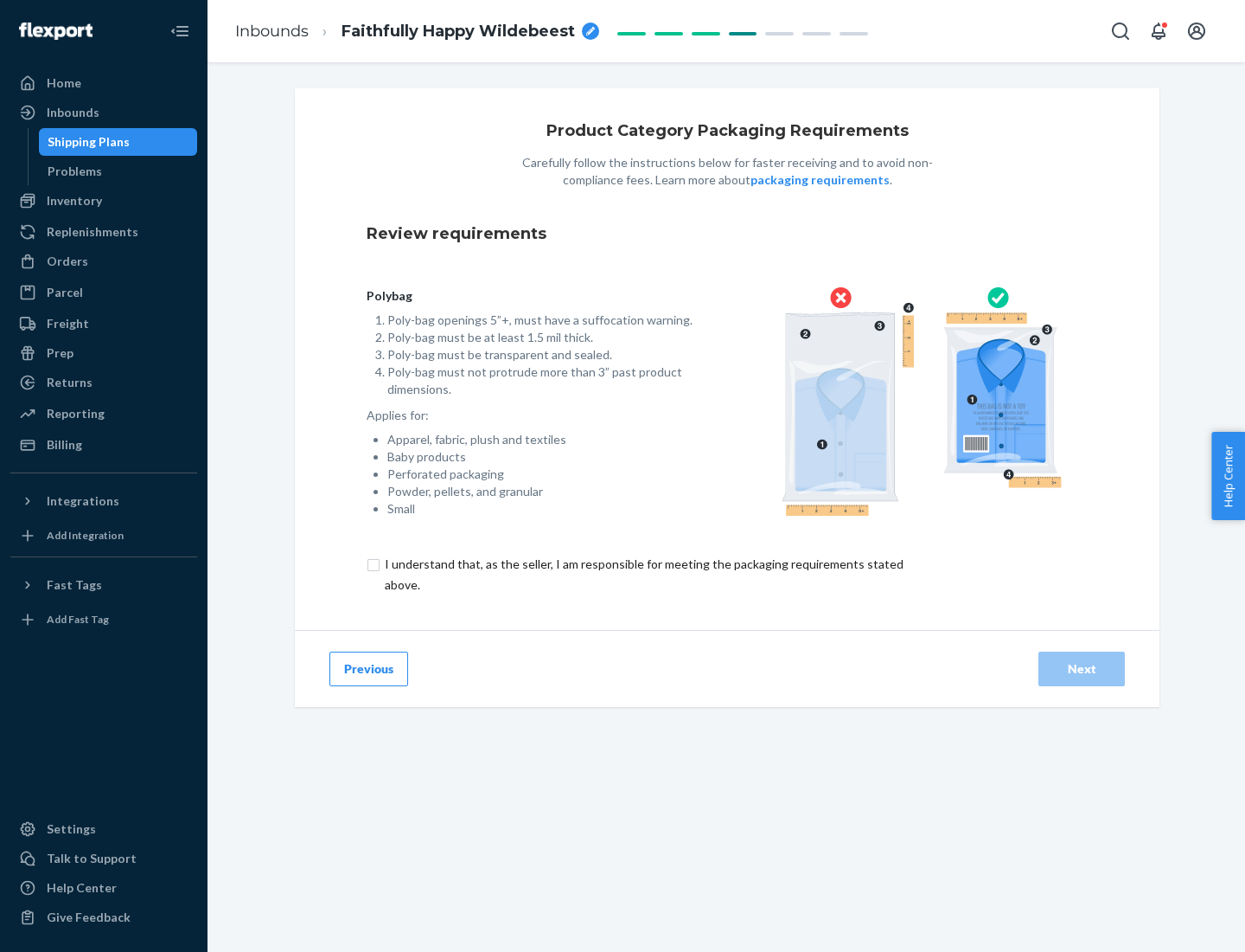
click at [643, 574] on input "checkbox" at bounding box center [654, 575] width 575 height 41
checkbox input "true"
click at [1082, 668] on div "Next" at bounding box center [1082, 669] width 57 height 18
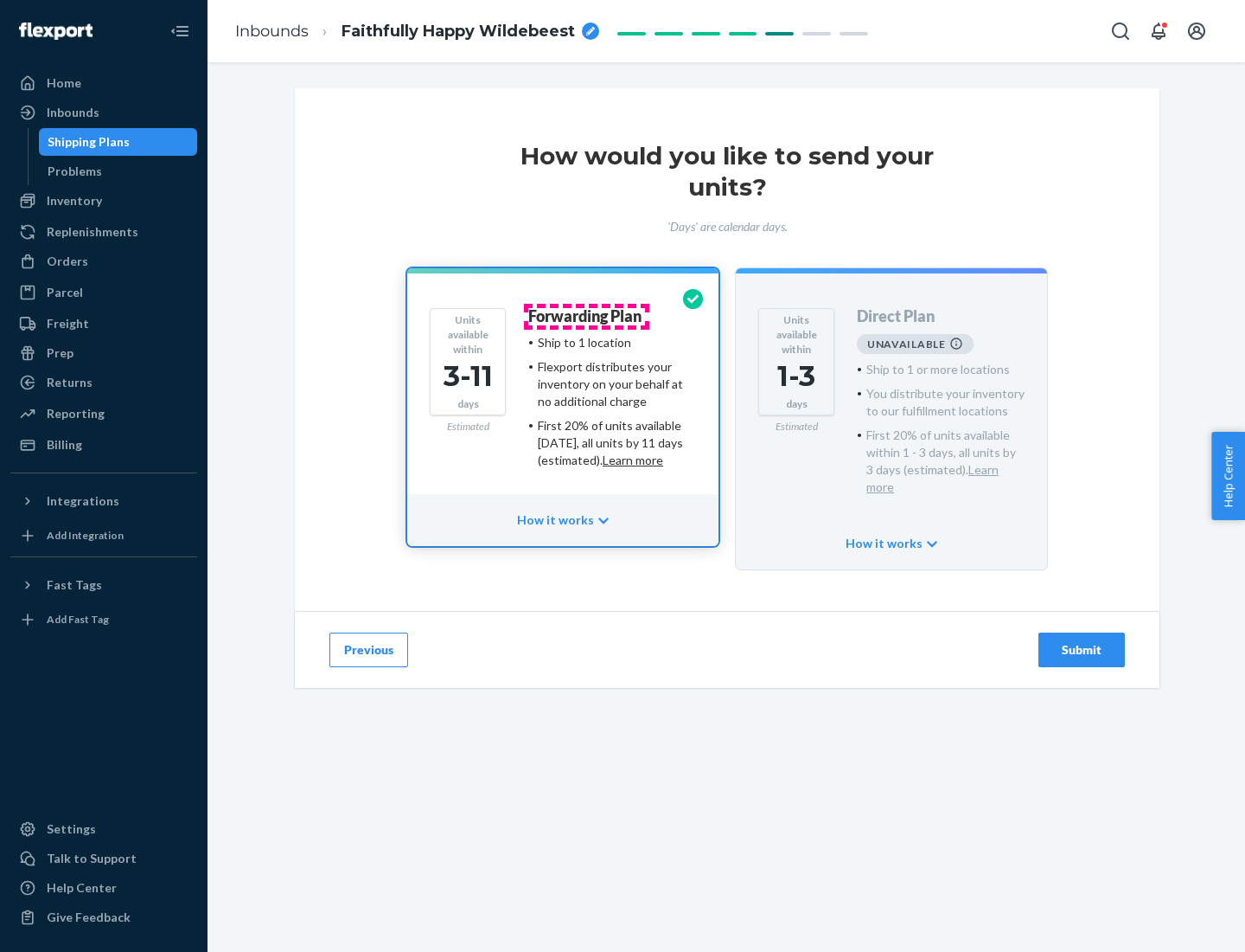
click at [586, 316] on h4 "Forwarding Plan" at bounding box center [584, 317] width 114 height 18
click at [1082, 641] on div "Submit" at bounding box center [1082, 650] width 57 height 18
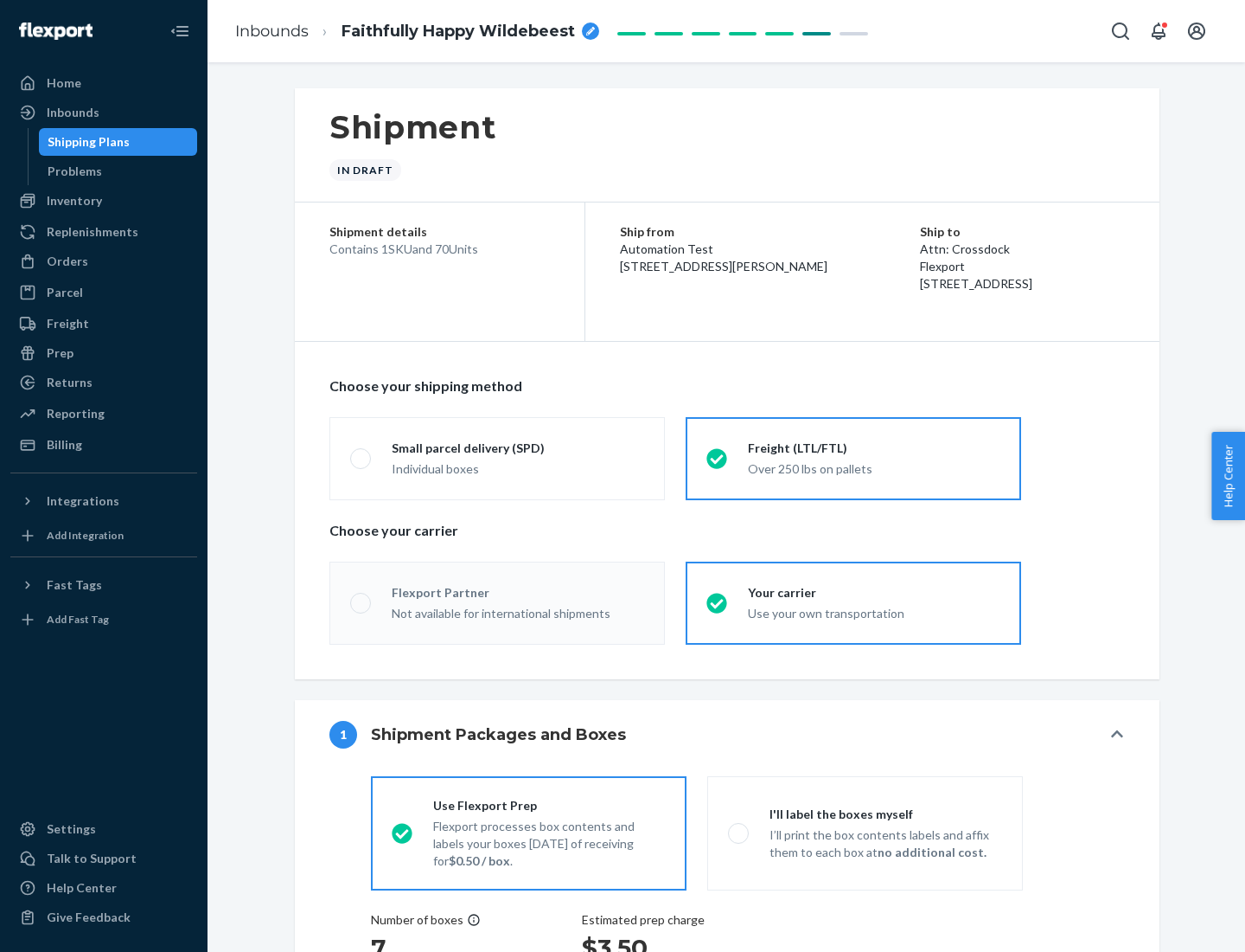
radio input "true"
radio input "false"
radio input "true"
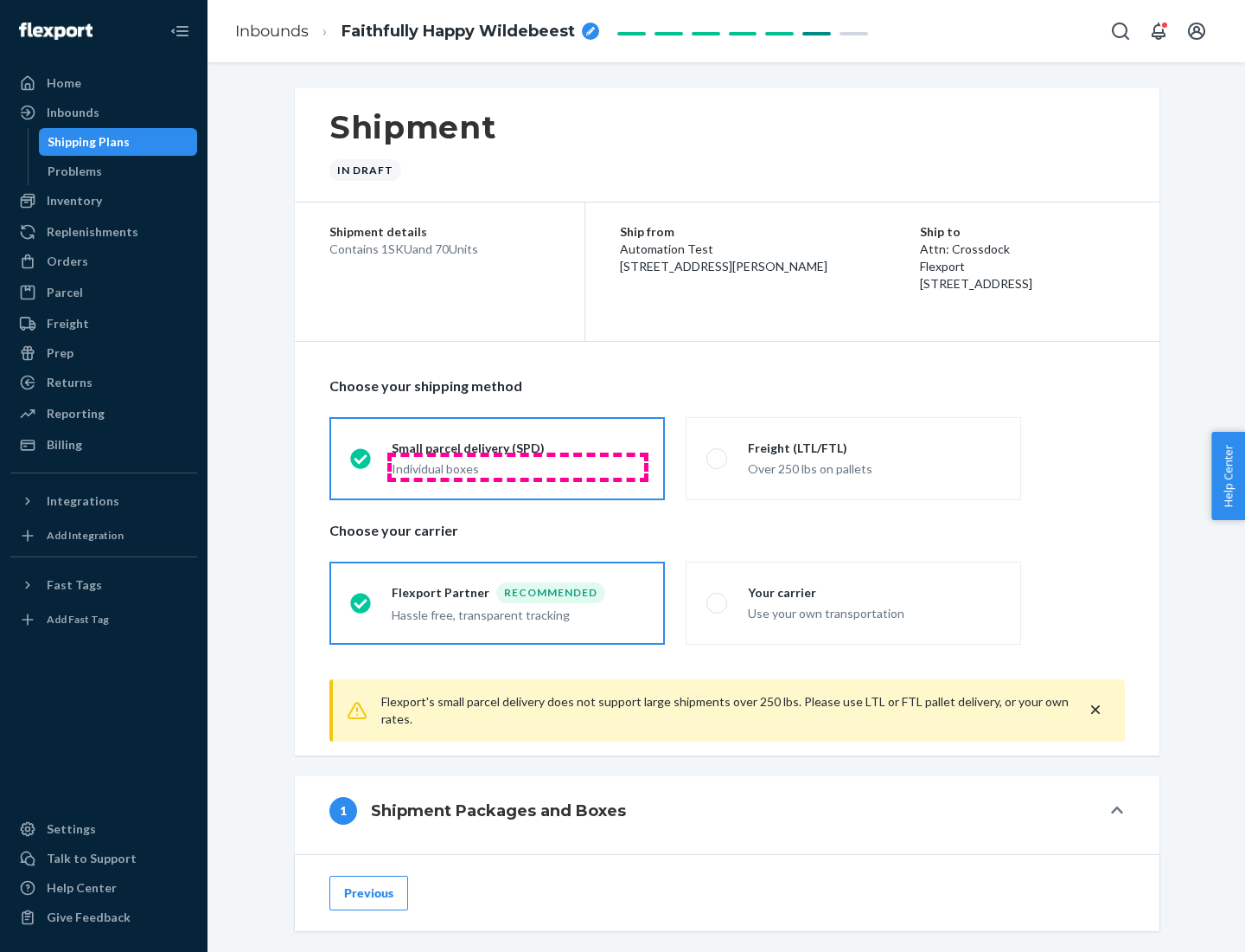
click at [518, 466] on div "Individual boxes" at bounding box center [518, 469] width 253 height 18
click at [361, 463] on input "Small parcel delivery (SPD) Individual boxes" at bounding box center [355, 457] width 11 height 11
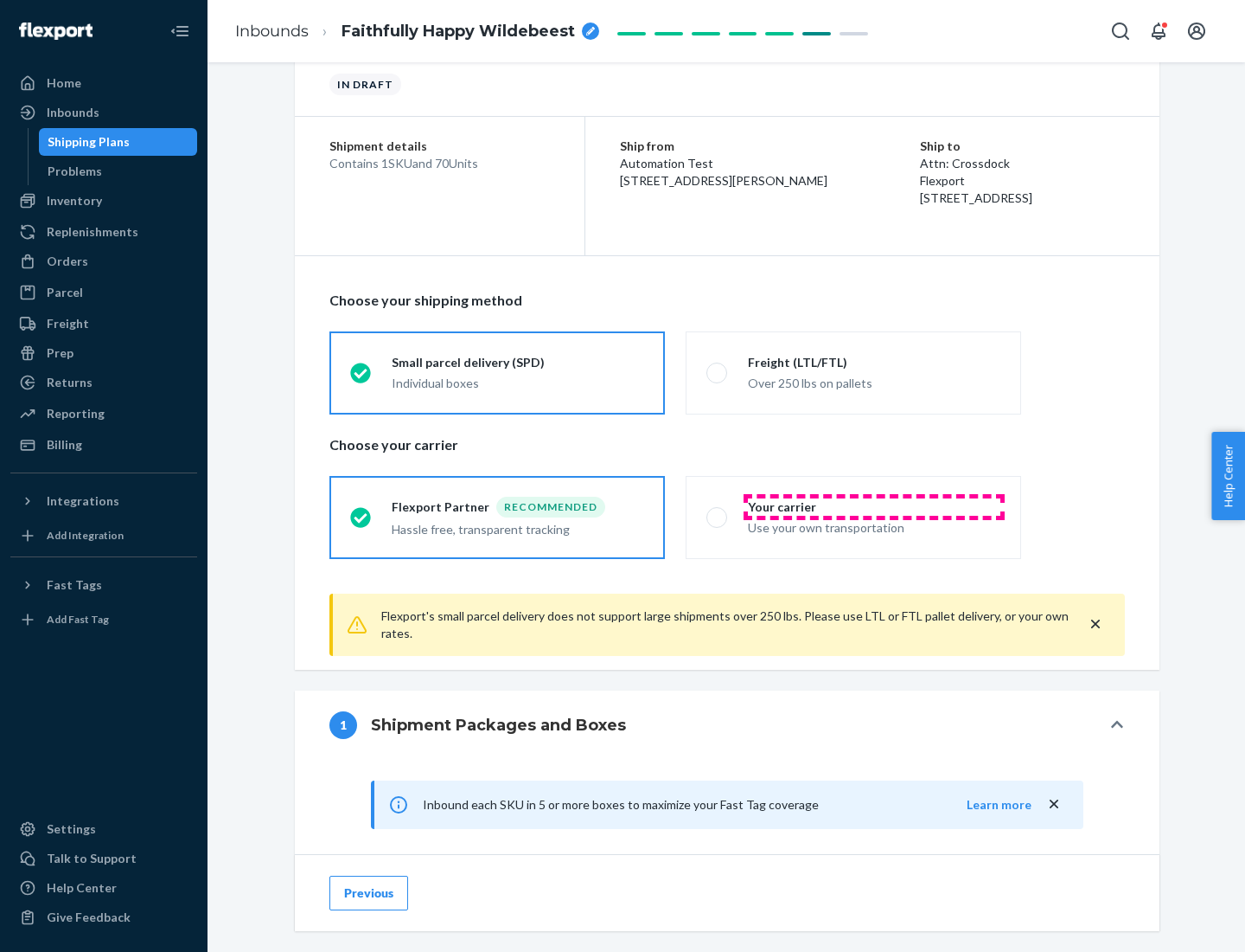
click at [875, 506] on div "Your carrier" at bounding box center [875, 508] width 253 height 18
click at [718, 512] on input "Your carrier Use your own transportation" at bounding box center [712, 516] width 11 height 11
radio input "true"
radio input "false"
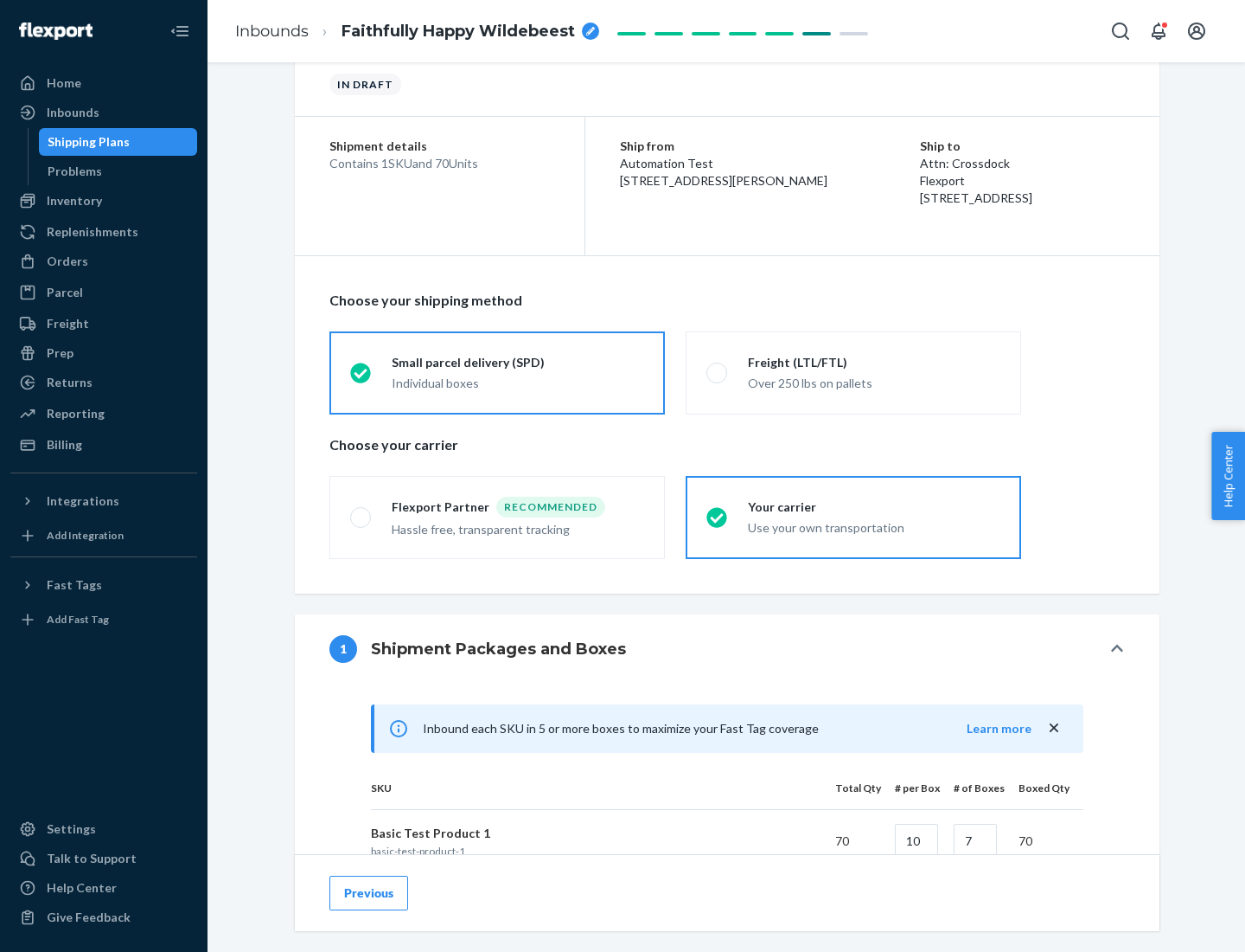
scroll to position [420, 0]
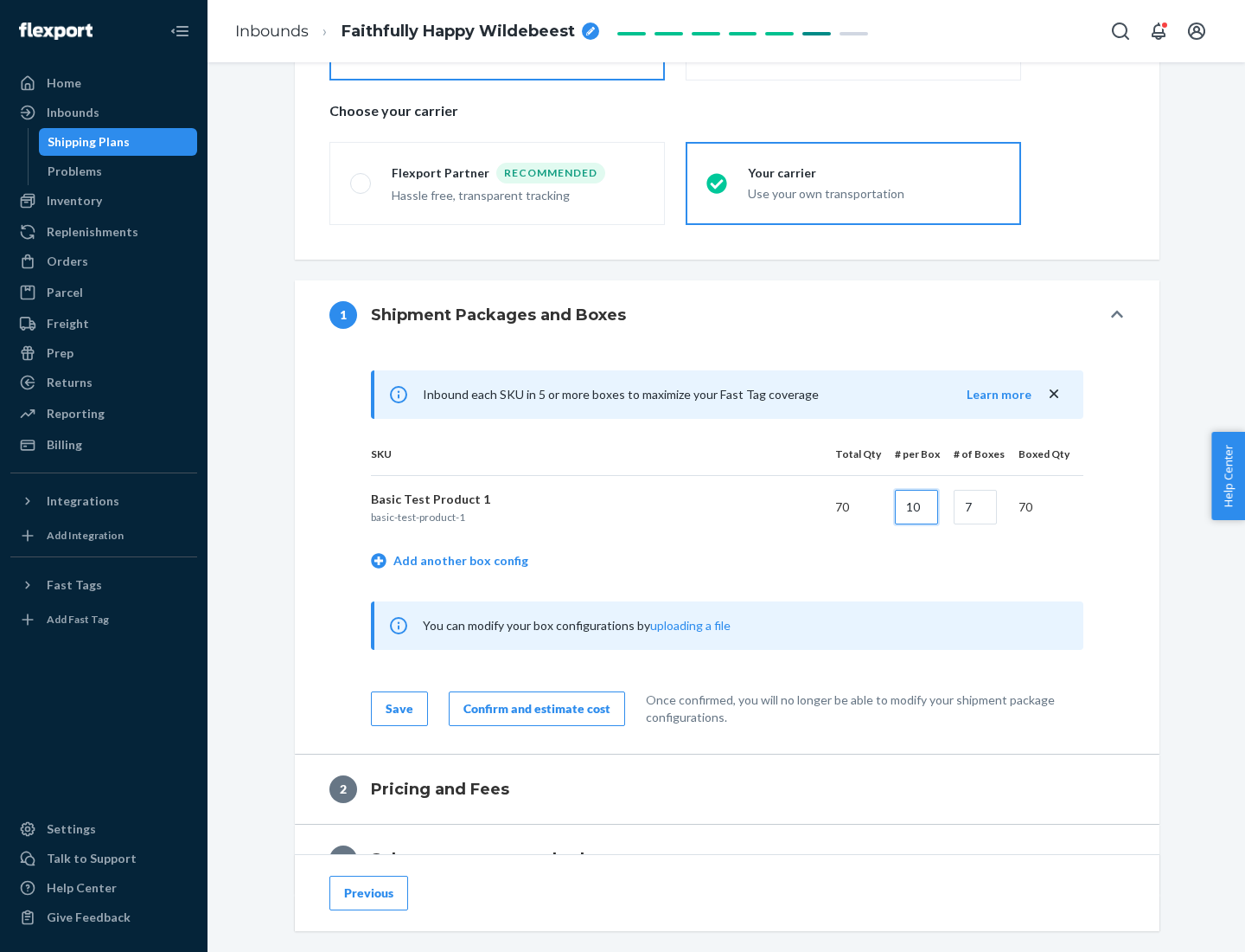
type input "10"
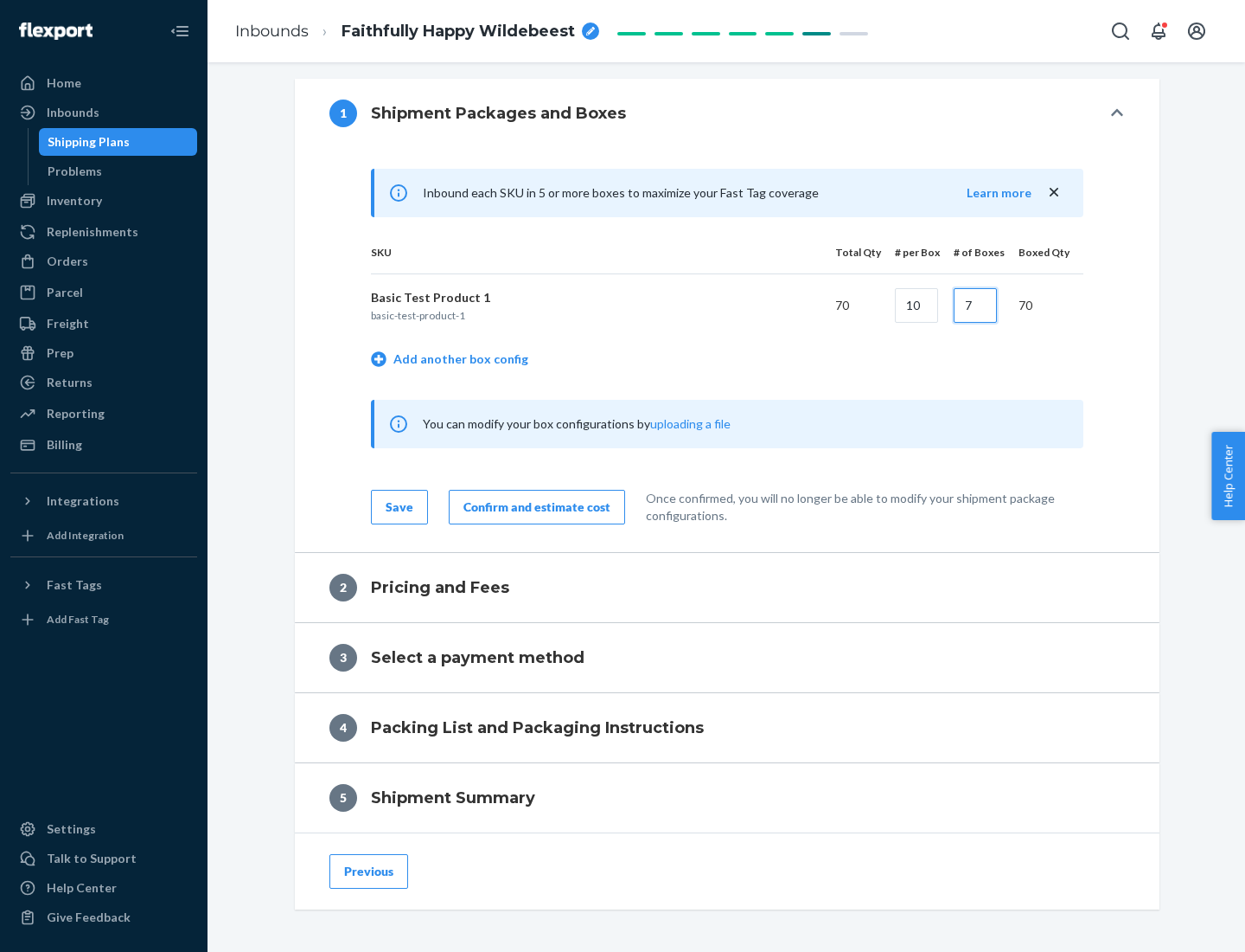
type input "7"
click at [533, 506] on div "Confirm and estimate cost" at bounding box center [536, 508] width 147 height 18
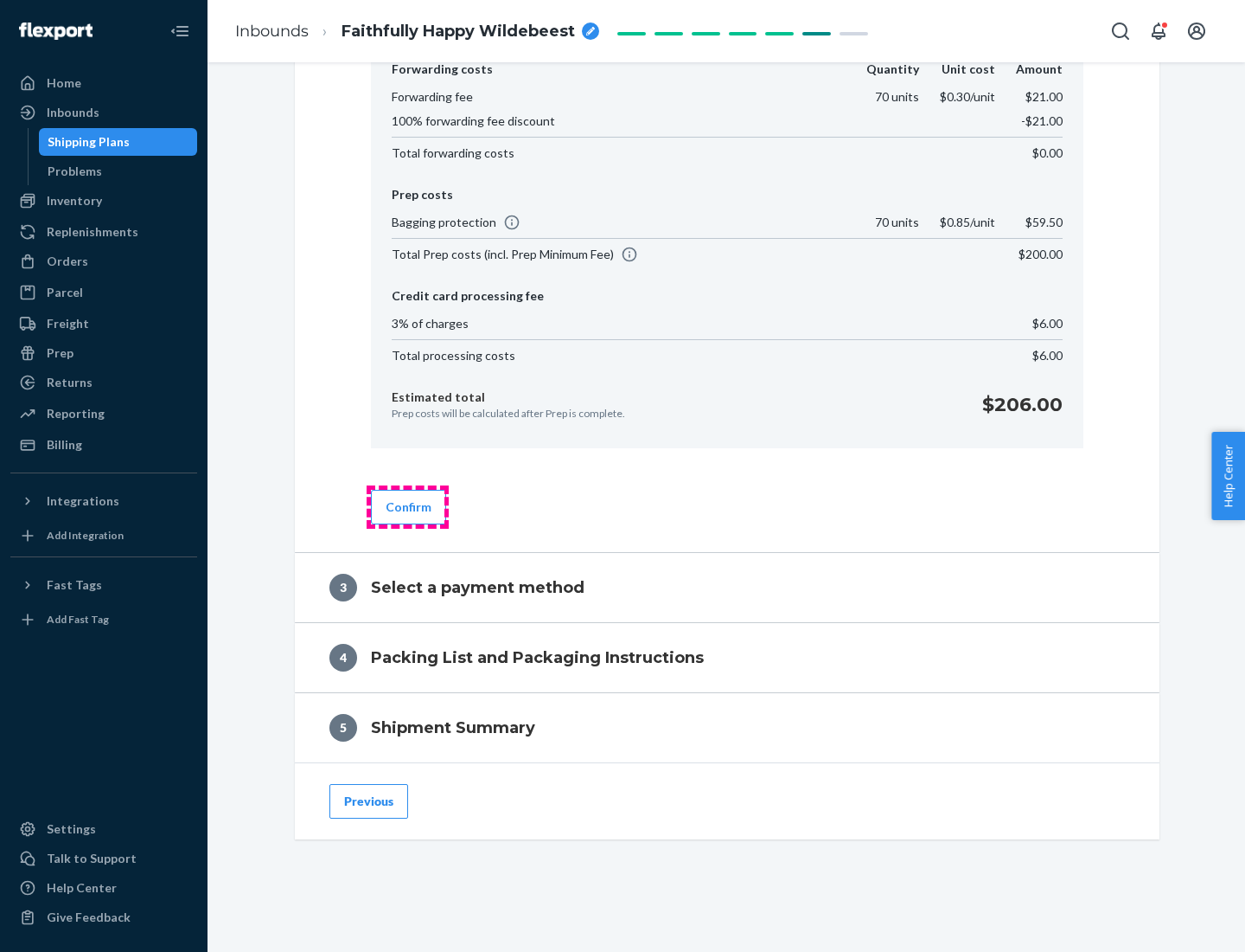
click at [408, 506] on button "Confirm" at bounding box center [409, 507] width 75 height 35
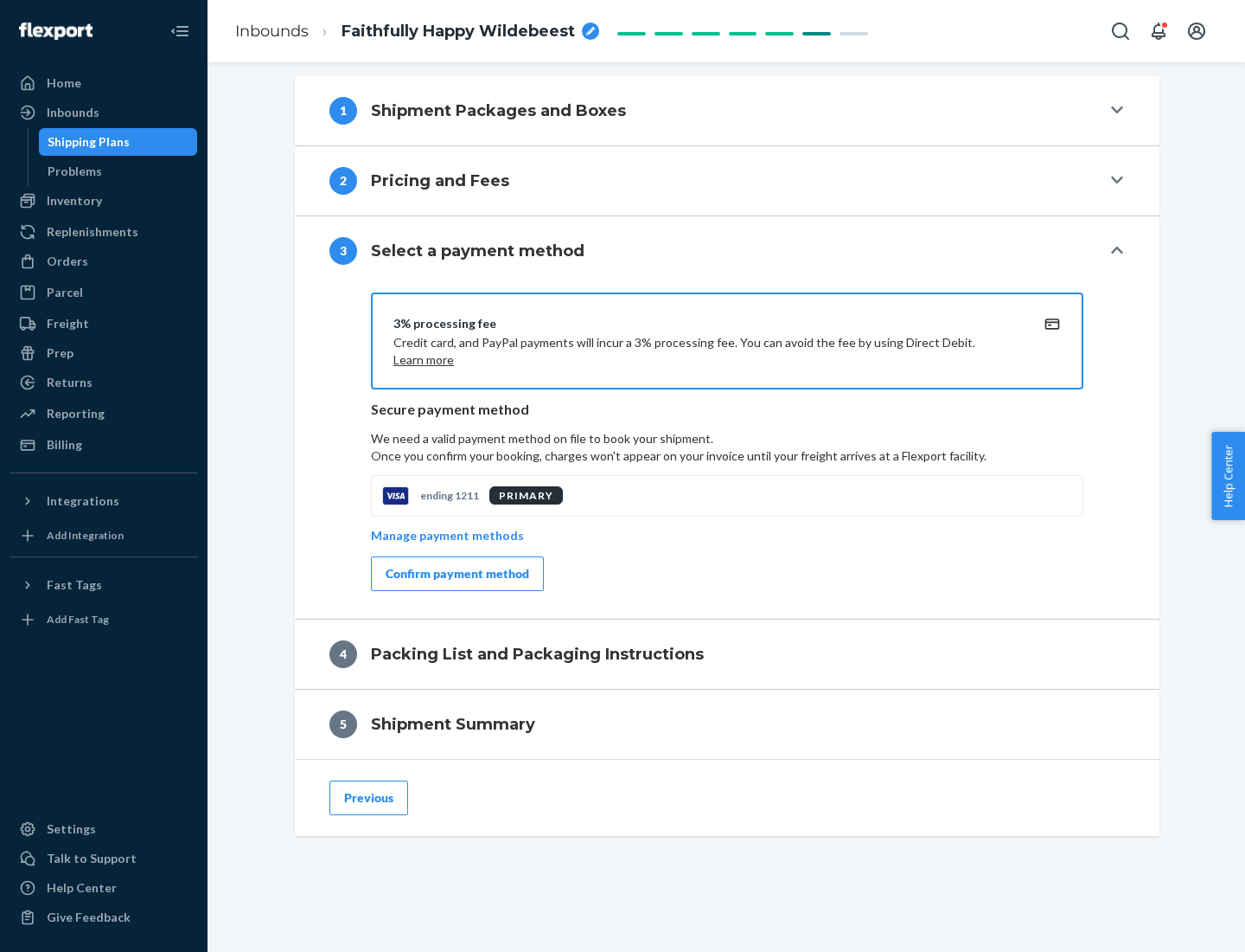
scroll to position [624, 0]
click at [456, 574] on div "Confirm payment method" at bounding box center [457, 574] width 143 height 18
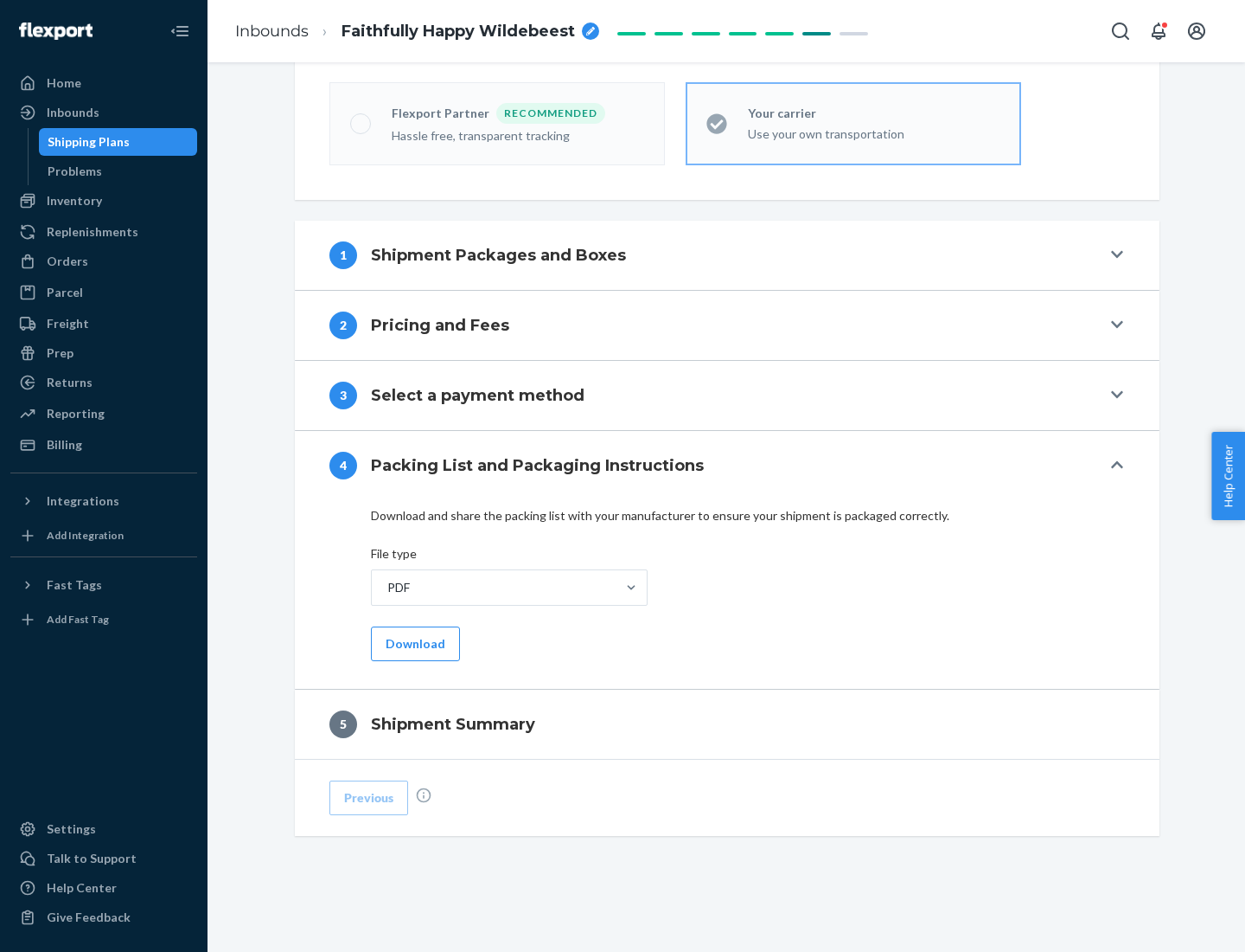
scroll to position [479, 0]
click at [414, 643] on button "Download" at bounding box center [416, 643] width 89 height 35
